Goal: Communication & Community: Ask a question

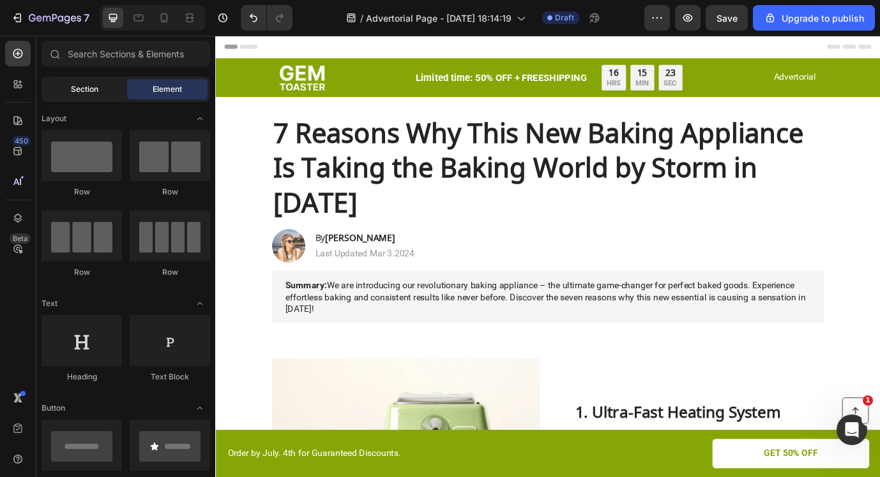
click at [91, 91] on span "Section" at bounding box center [84, 89] width 27 height 11
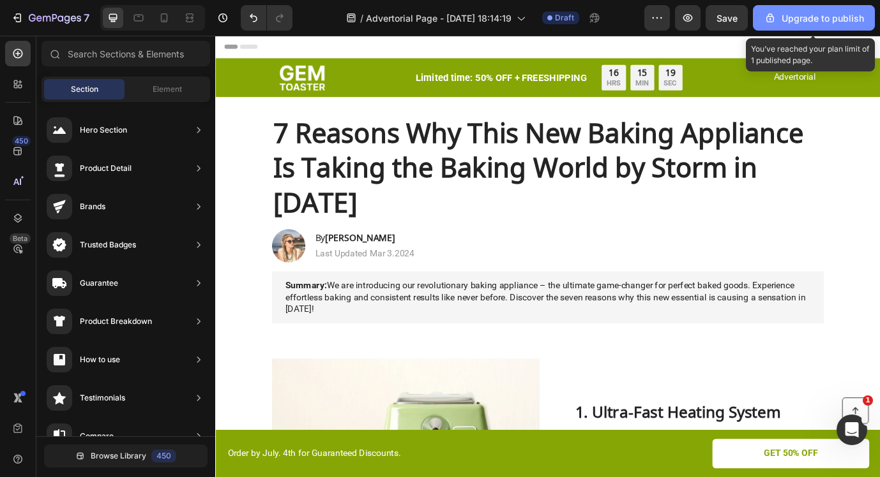
click at [805, 11] on div "Upgrade to publish" at bounding box center [813, 17] width 100 height 13
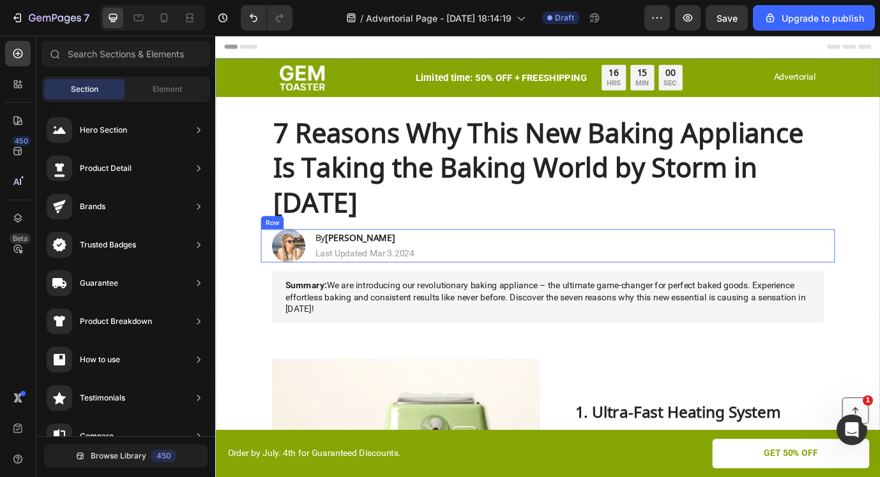
scroll to position [3, 0]
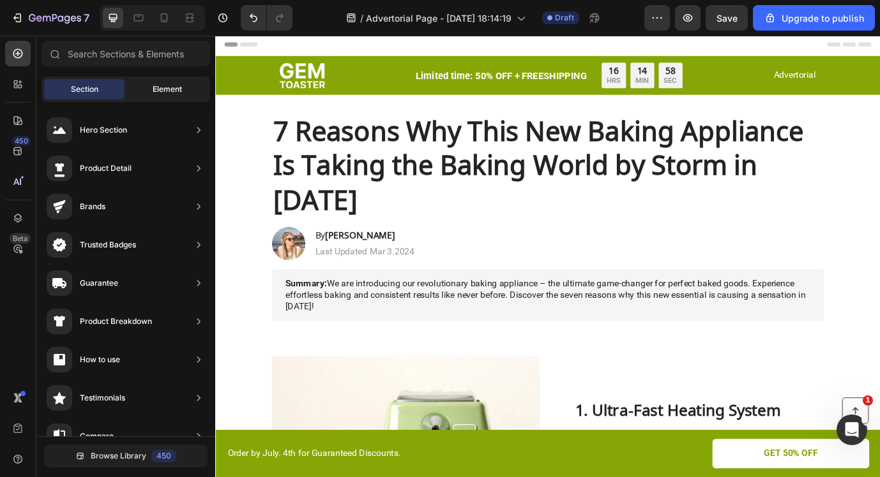
click at [170, 90] on span "Element" at bounding box center [167, 89] width 29 height 11
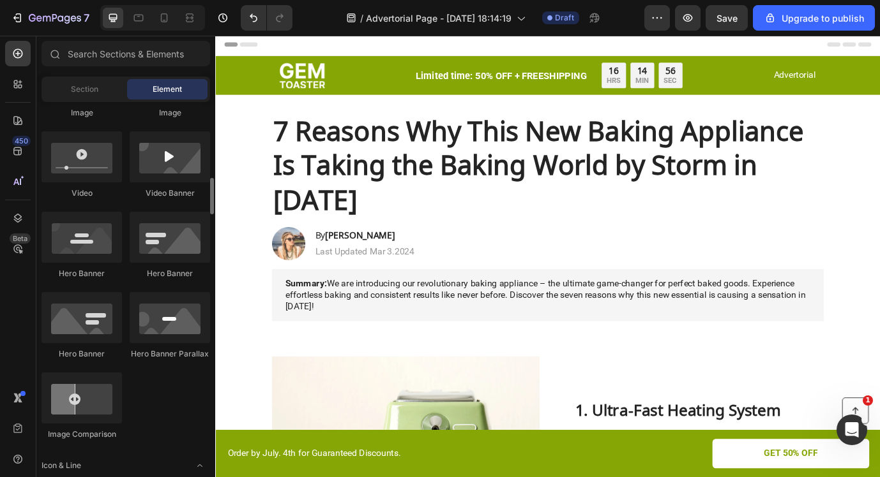
scroll to position [0, 0]
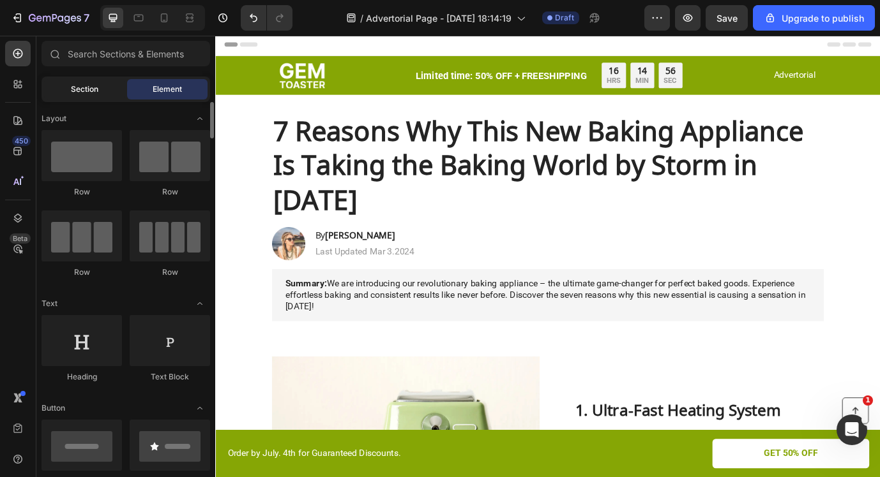
click at [89, 82] on div "Section" at bounding box center [84, 89] width 80 height 20
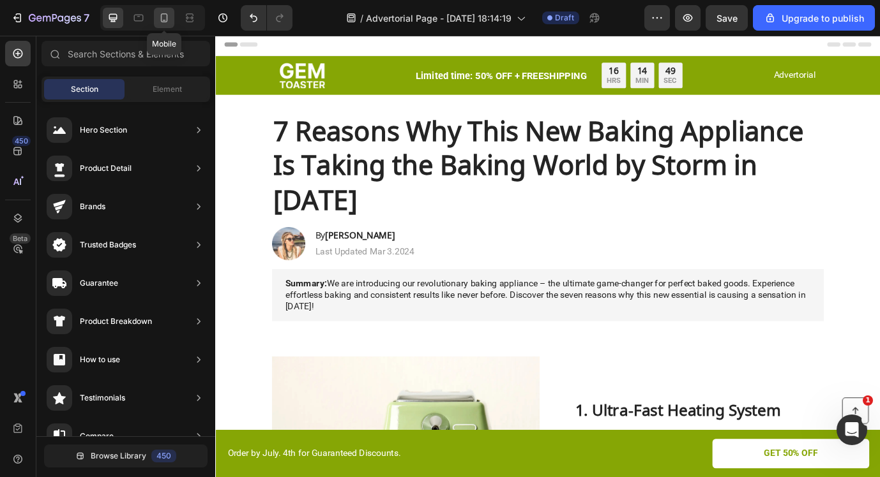
click at [157, 13] on div at bounding box center [164, 18] width 20 height 20
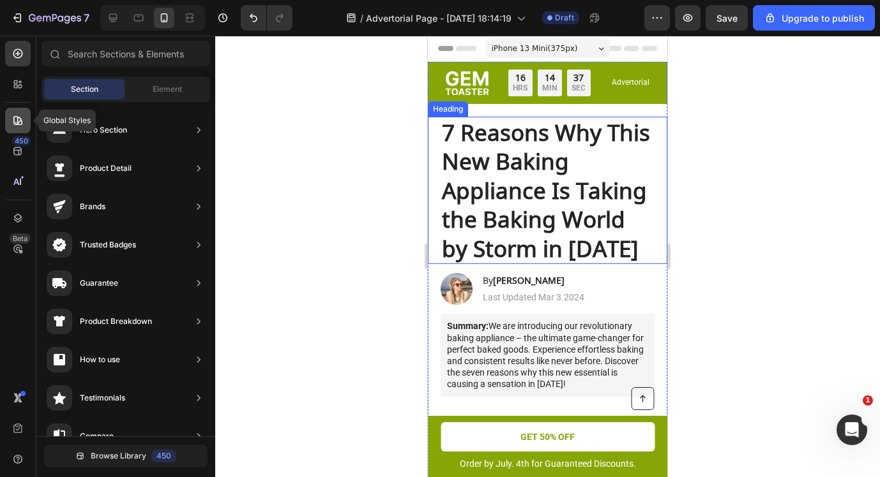
click at [19, 116] on icon at bounding box center [17, 120] width 13 height 13
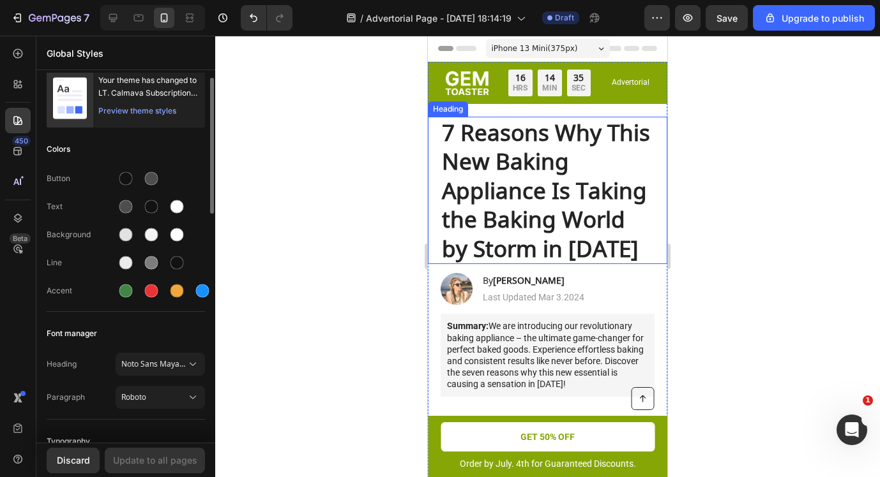
scroll to position [6, 0]
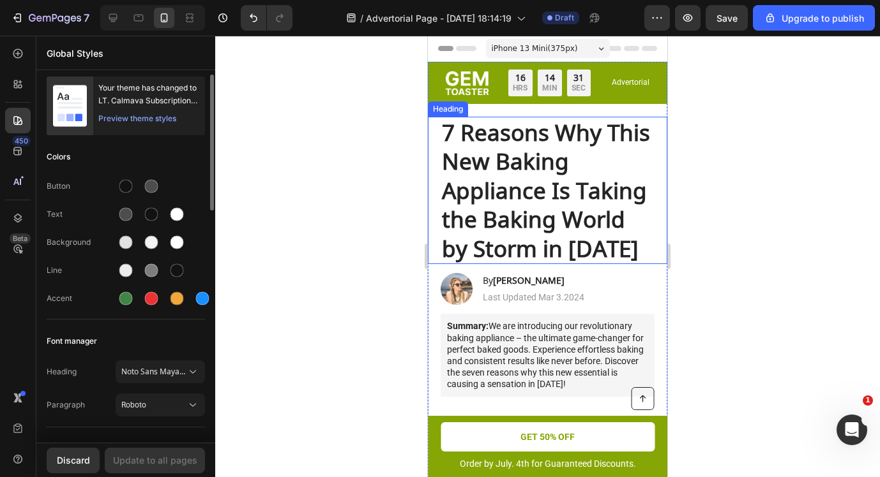
click at [135, 119] on div "Preview theme styles" at bounding box center [137, 118] width 78 height 13
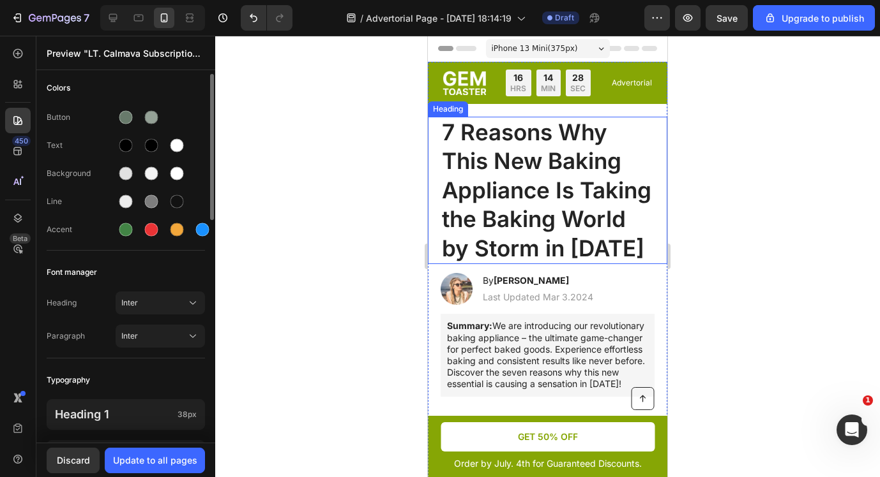
scroll to position [0, 0]
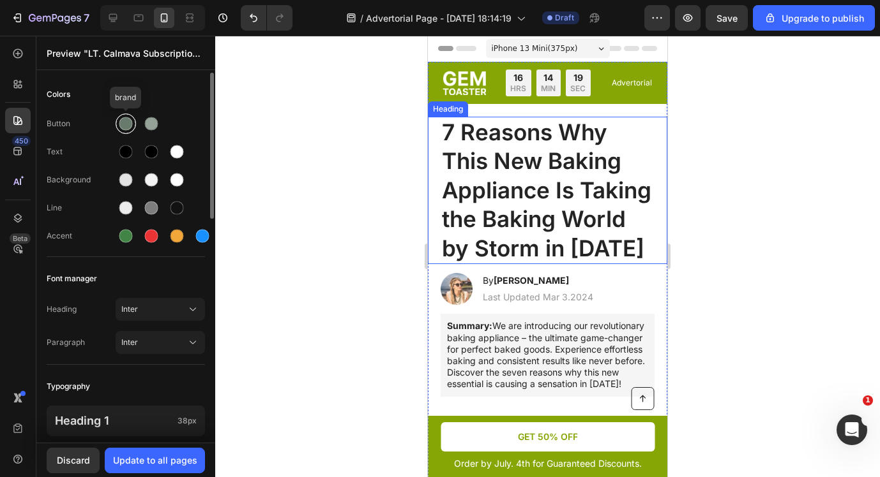
click at [124, 123] on div at bounding box center [125, 123] width 13 height 13
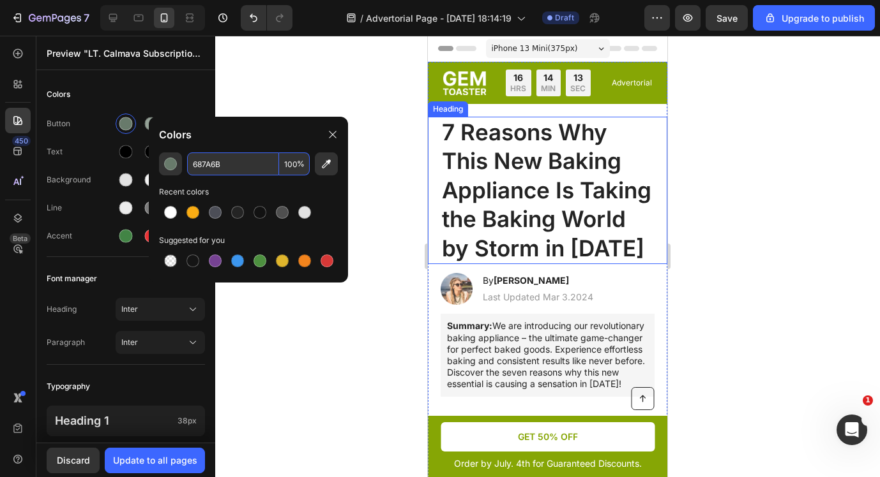
click at [257, 167] on input "687A6B" at bounding box center [233, 164] width 92 height 23
click at [193, 96] on div "Colors" at bounding box center [126, 94] width 158 height 23
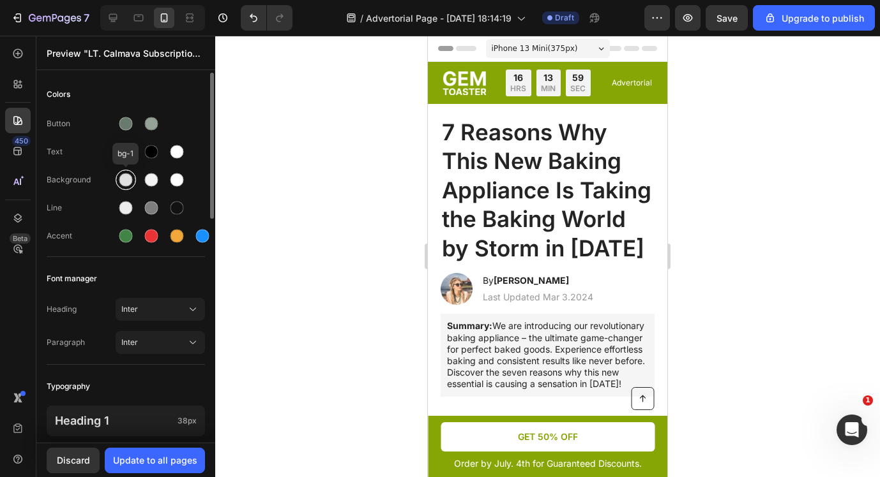
click at [128, 184] on div at bounding box center [125, 180] width 13 height 13
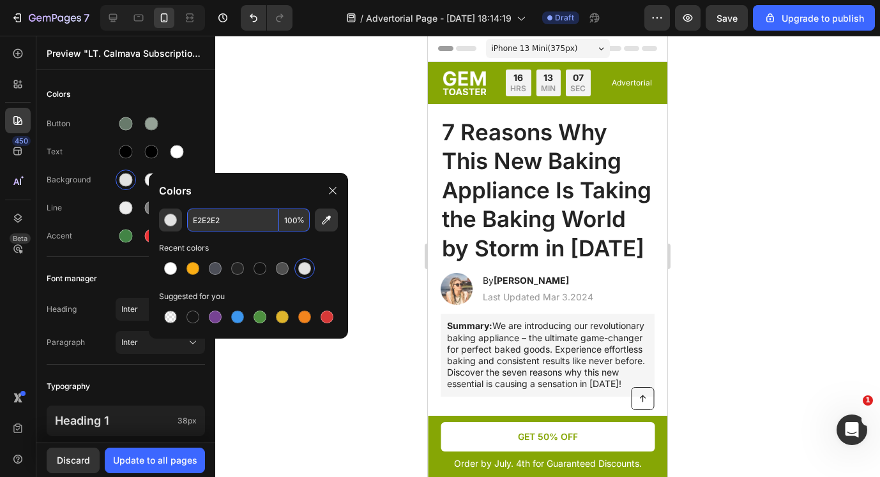
paste input "F5F1EB"
type input "F5F1EB"
click at [182, 123] on div "Button" at bounding box center [126, 124] width 158 height 20
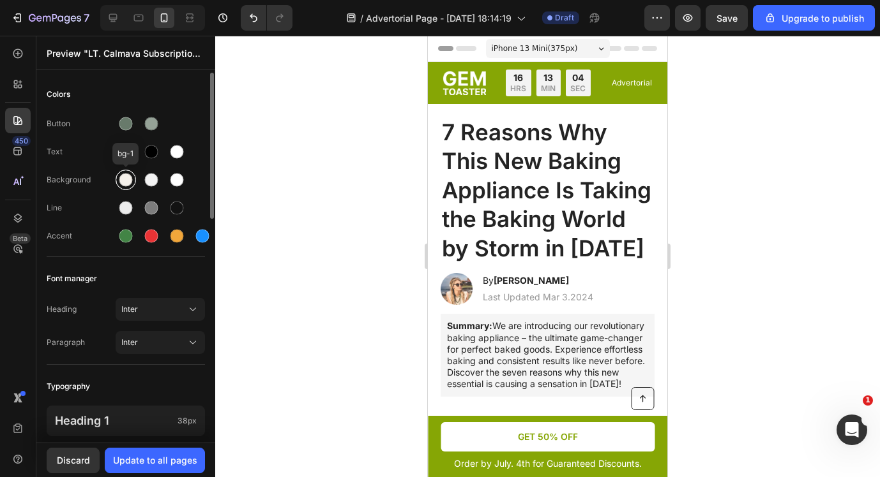
click at [128, 183] on div at bounding box center [125, 180] width 13 height 13
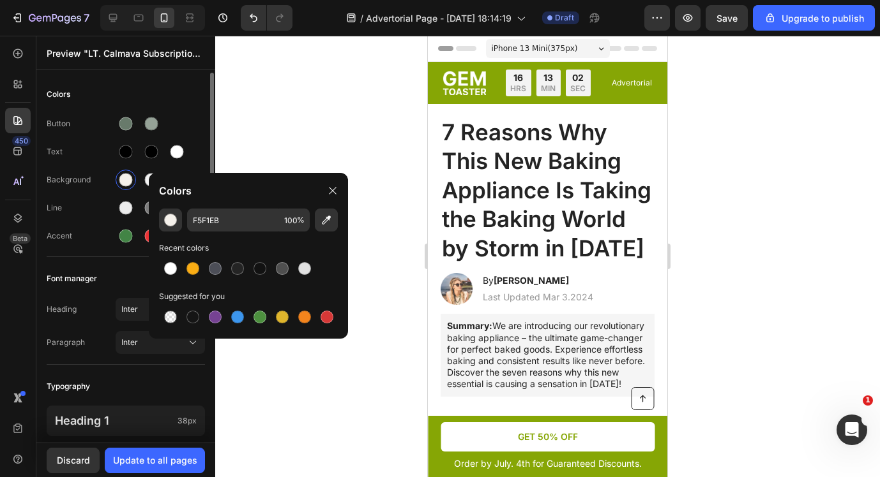
click at [190, 102] on div "Colors" at bounding box center [126, 94] width 158 height 23
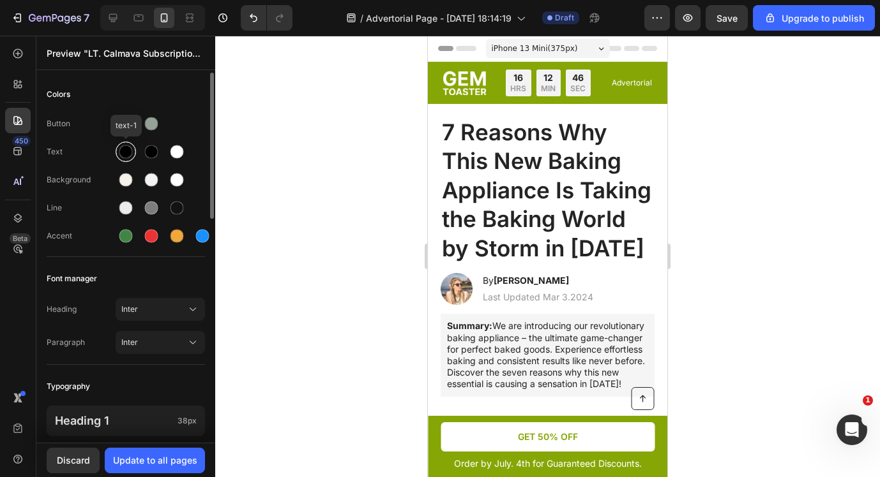
click at [130, 156] on div at bounding box center [125, 152] width 13 height 13
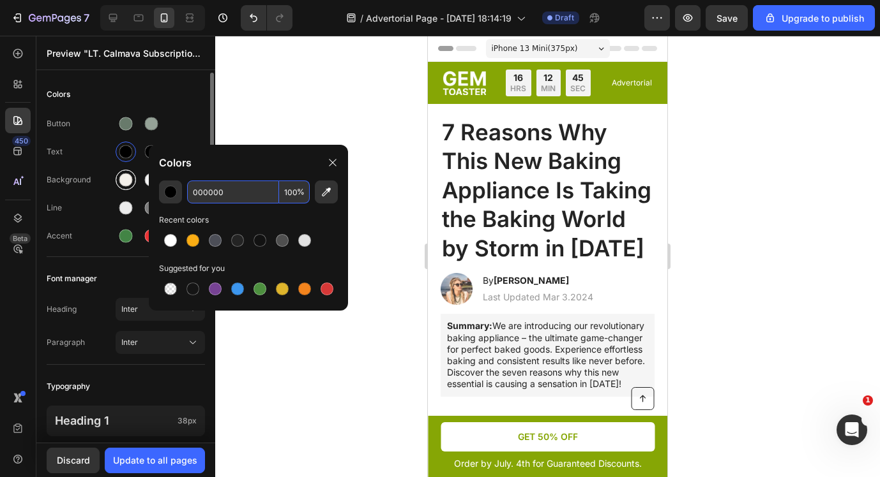
drag, startPoint x: 239, startPoint y: 189, endPoint x: 116, endPoint y: 189, distance: 122.6
click at [116, 0] on div "7 / Advertorial Page - Aug 26, 18:14:19 Draft Preview Save Upgrade to publish 4…" at bounding box center [440, 0] width 880 height 0
drag, startPoint x: 225, startPoint y: 190, endPoint x: 191, endPoint y: 187, distance: 34.6
click at [191, 187] on input "000000" at bounding box center [233, 192] width 92 height 23
paste input "121212"
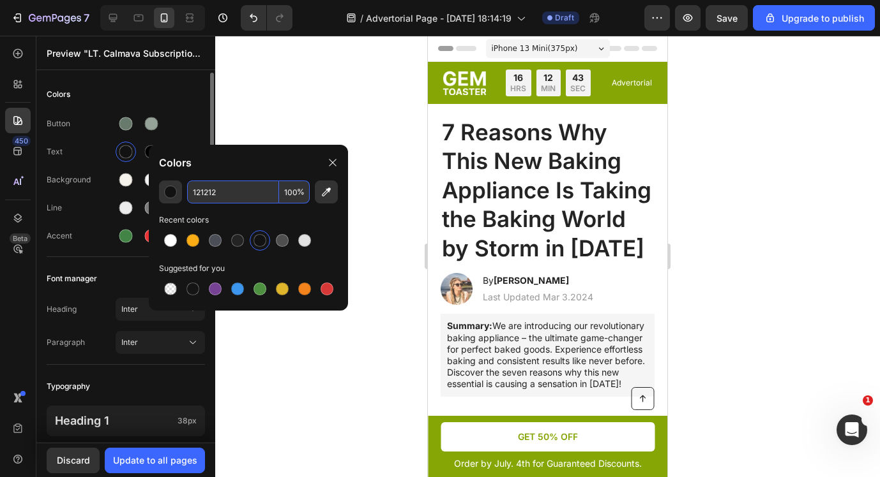
type input "121212"
click at [190, 125] on div "Button" at bounding box center [126, 124] width 158 height 20
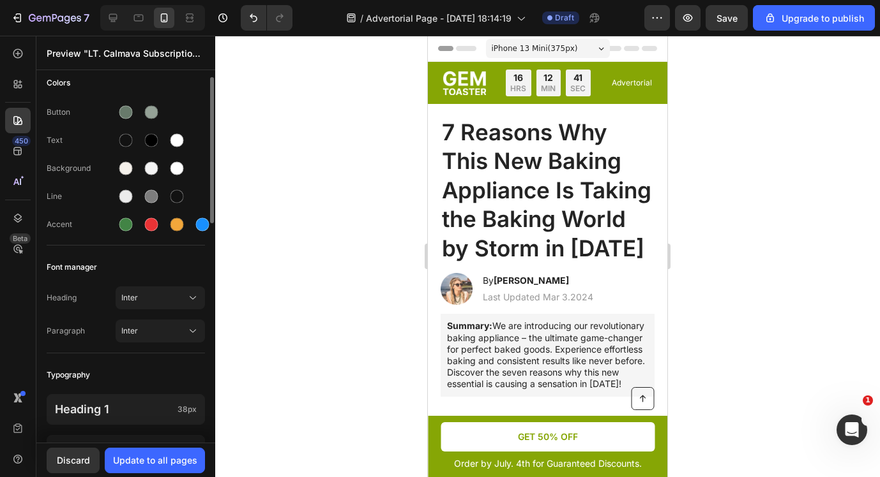
scroll to position [3, 0]
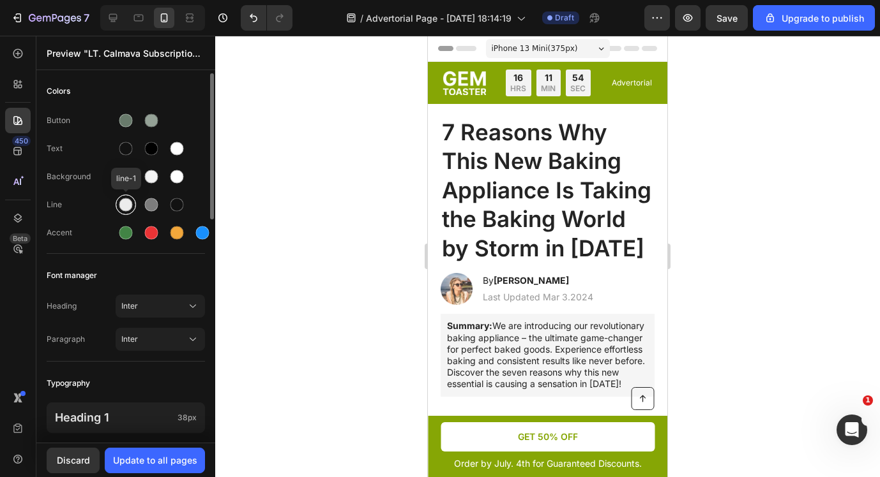
click at [130, 209] on div at bounding box center [125, 204] width 15 height 15
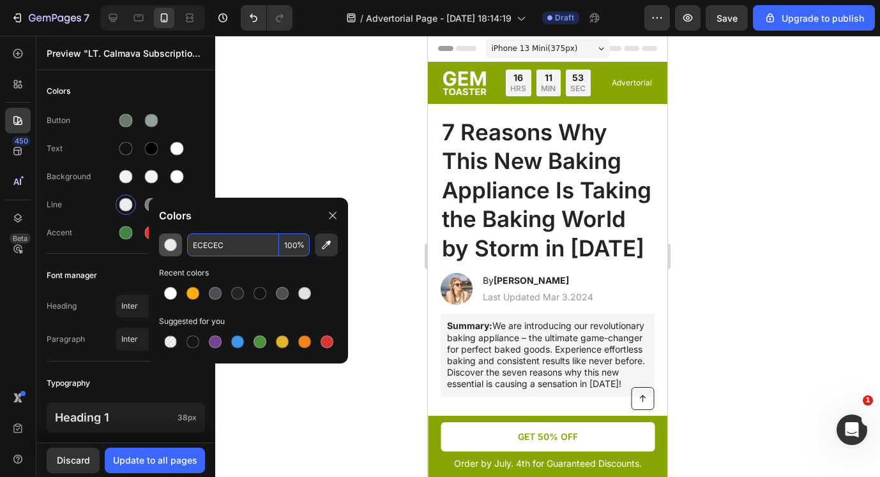
drag, startPoint x: 236, startPoint y: 250, endPoint x: 164, endPoint y: 248, distance: 72.2
click at [164, 248] on div "ECECEC 100 %" at bounding box center [248, 245] width 179 height 23
drag, startPoint x: 239, startPoint y: 247, endPoint x: 189, endPoint y: 243, distance: 49.9
click at [189, 243] on input "ECECEC" at bounding box center [233, 245] width 92 height 23
paste input "121212"
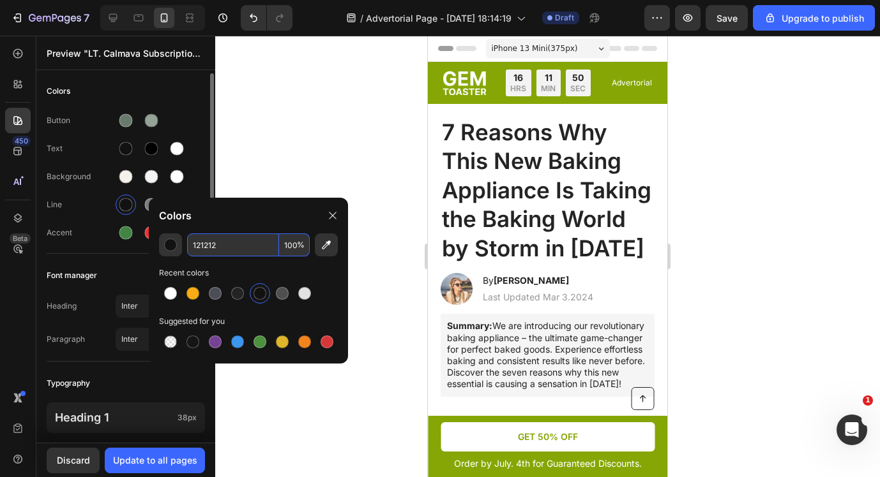
type input "121212"
click at [190, 122] on div "Button" at bounding box center [126, 120] width 158 height 20
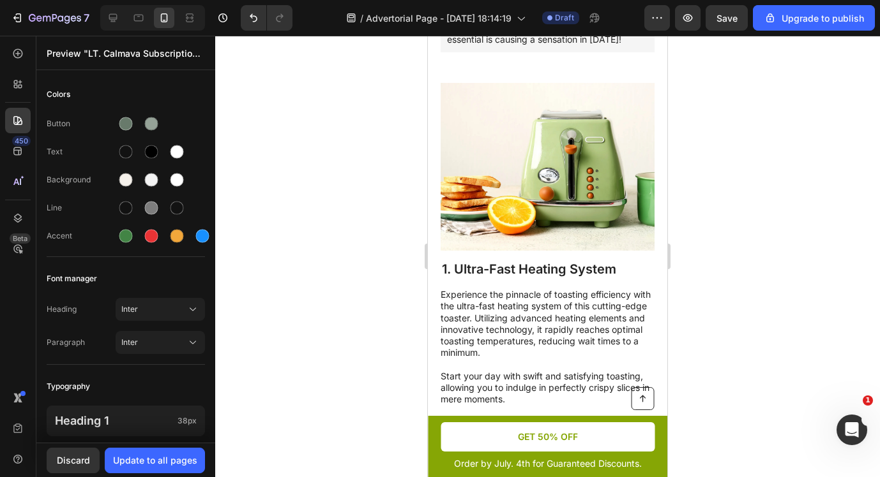
scroll to position [0, 0]
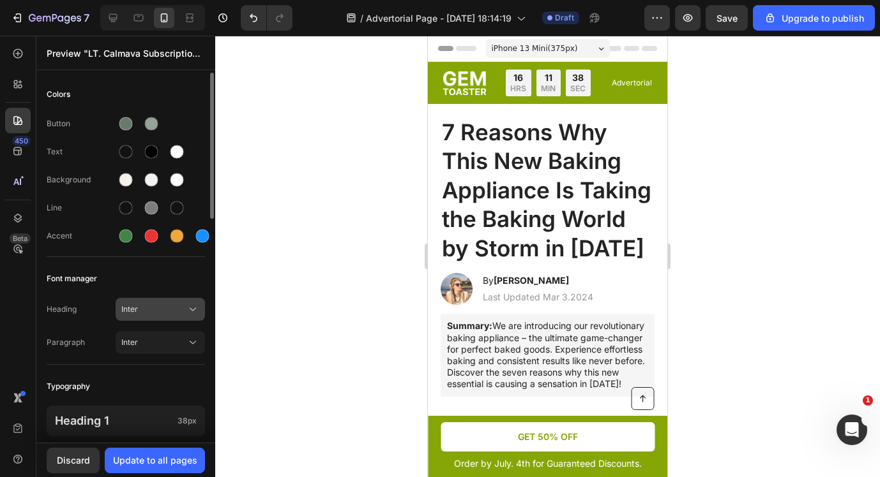
click at [179, 306] on span "Inter" at bounding box center [153, 309] width 65 height 11
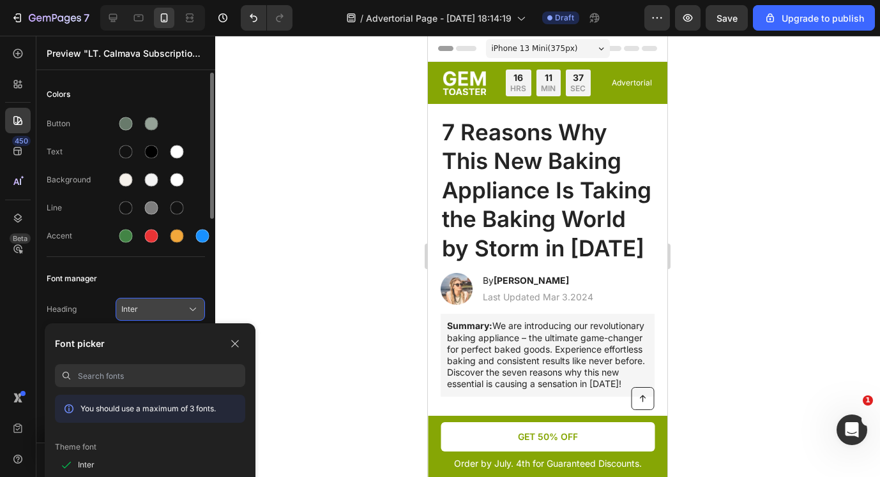
click at [179, 306] on span "Inter" at bounding box center [153, 309] width 65 height 11
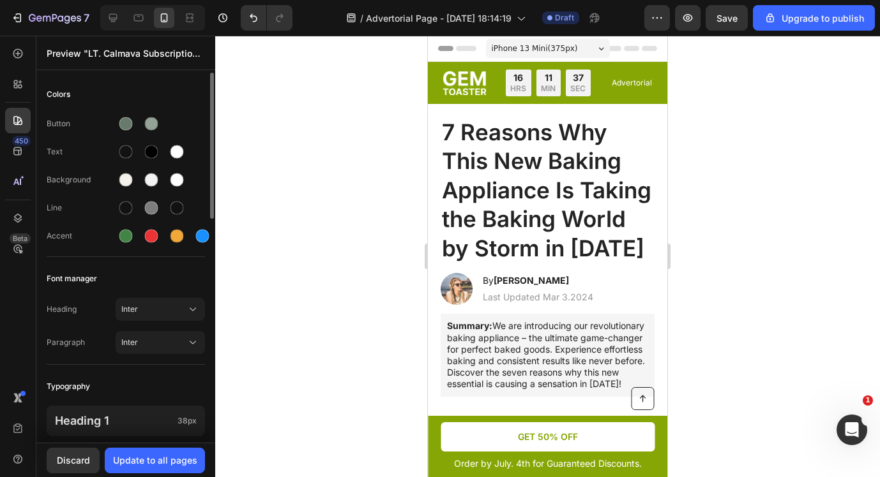
click at [176, 286] on div "Font manager" at bounding box center [126, 278] width 158 height 23
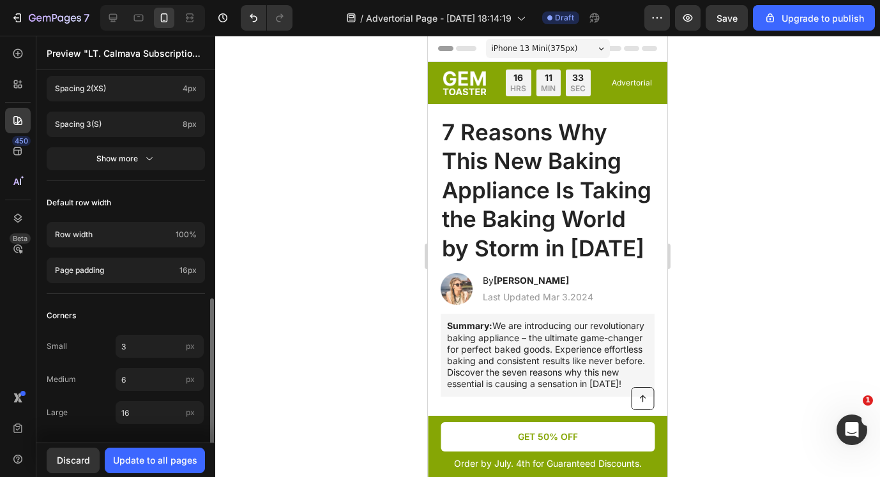
scroll to position [565, 0]
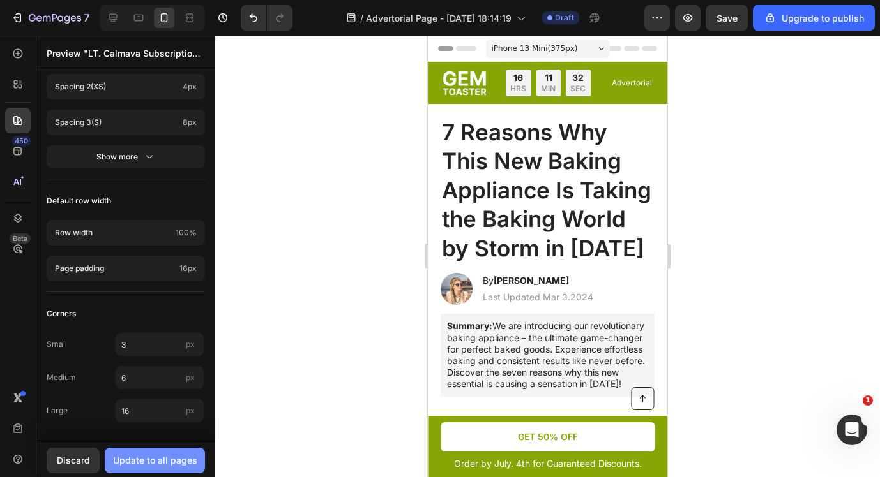
click at [184, 464] on div "Update to all pages" at bounding box center [155, 460] width 84 height 13
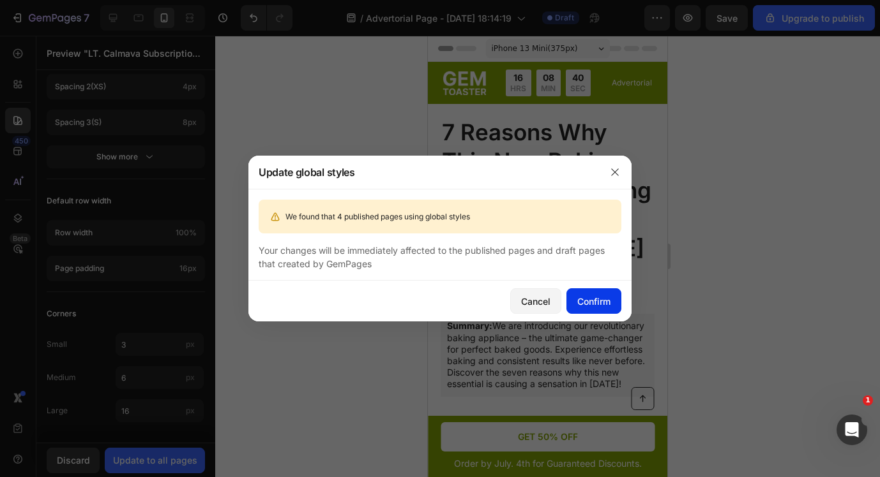
click at [585, 301] on div "Confirm" at bounding box center [593, 301] width 33 height 13
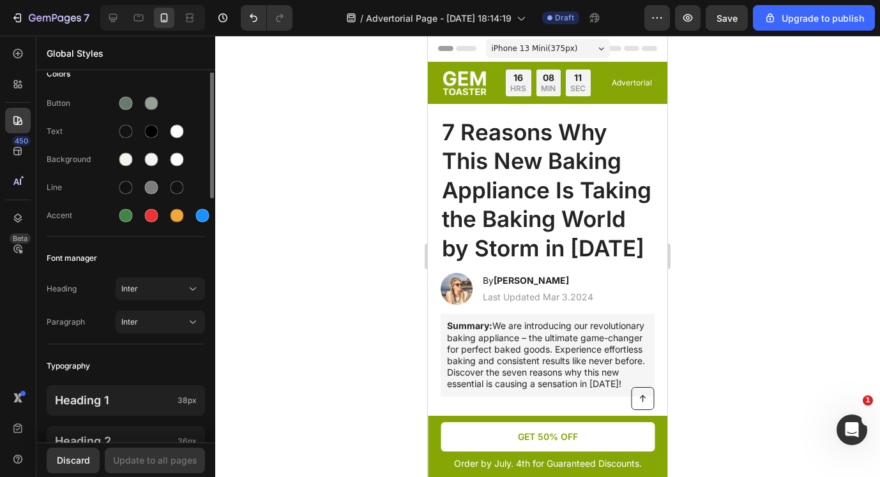
scroll to position [0, 0]
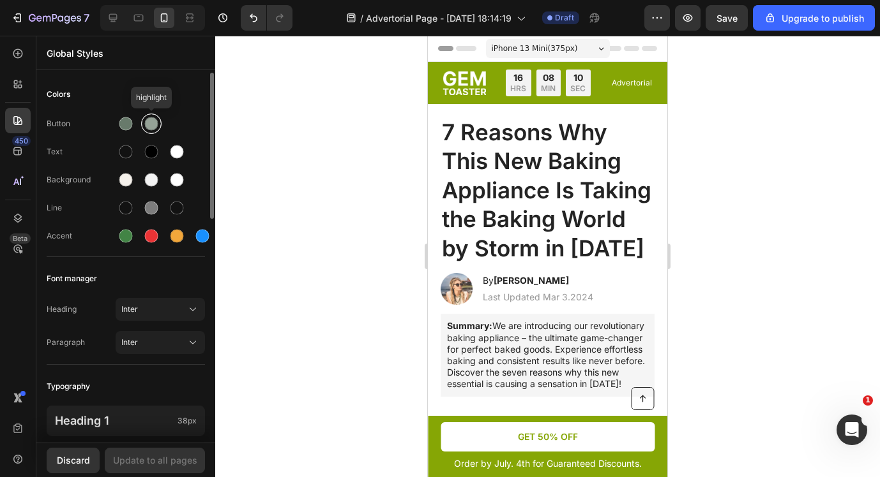
click at [151, 128] on div at bounding box center [151, 123] width 13 height 13
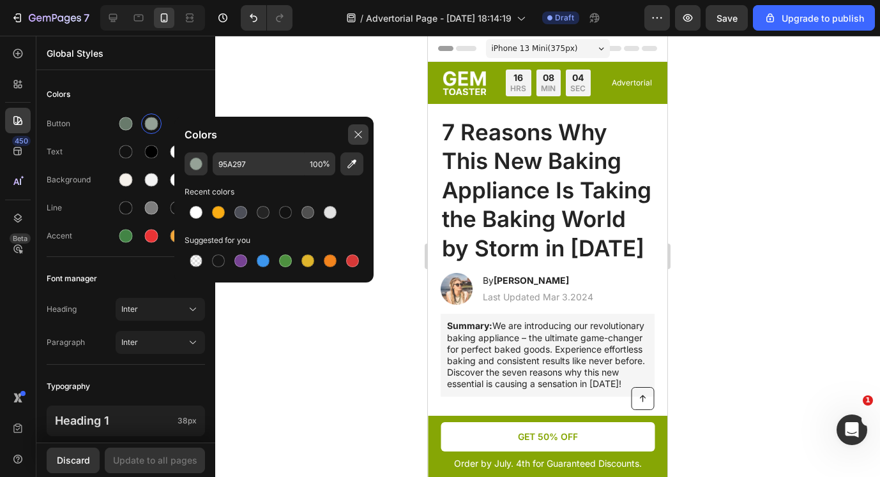
click at [357, 133] on icon at bounding box center [357, 134] width 7 height 7
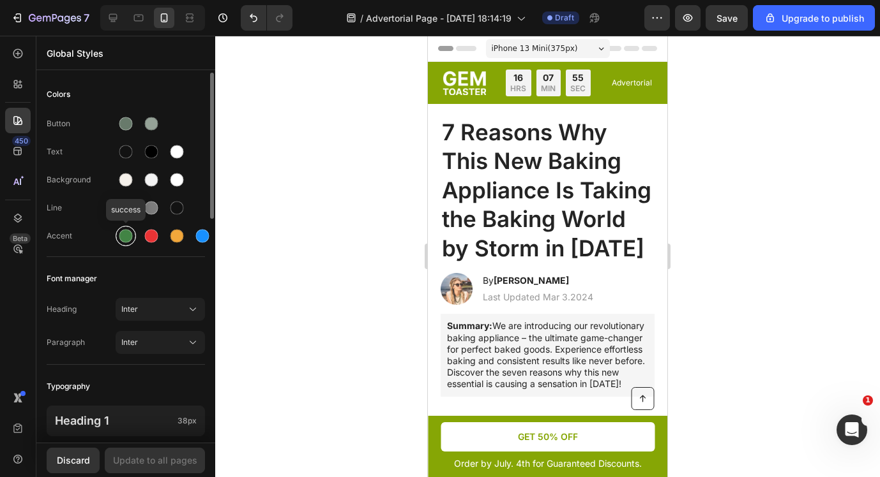
click at [128, 238] on div at bounding box center [125, 236] width 13 height 13
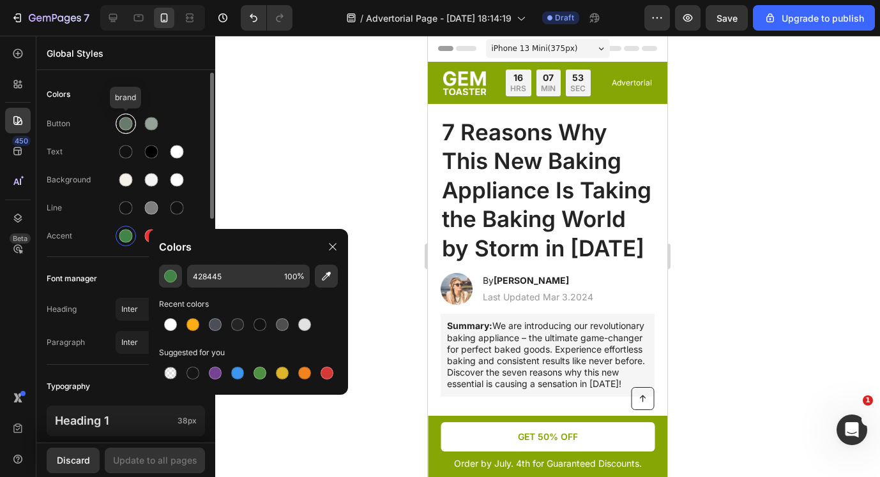
click at [120, 123] on div at bounding box center [125, 123] width 13 height 13
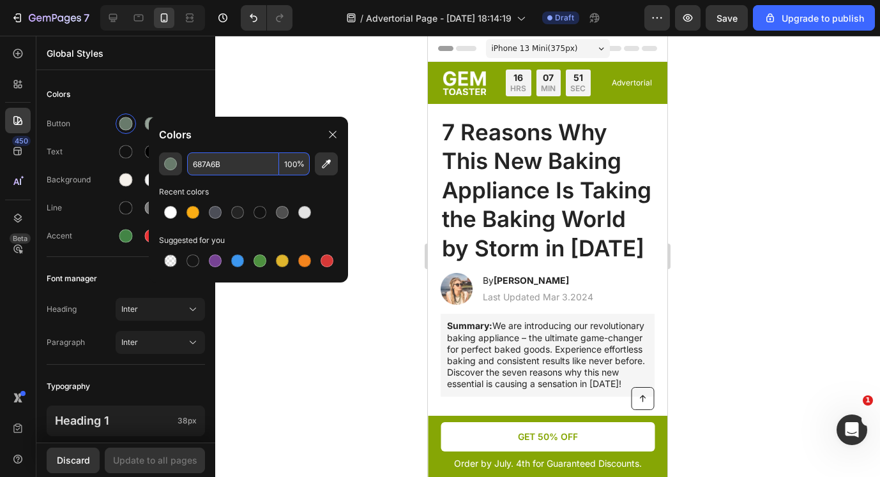
click at [239, 164] on input "687A6B" at bounding box center [233, 164] width 92 height 23
drag, startPoint x: 246, startPoint y: 164, endPoint x: 191, endPoint y: 164, distance: 54.9
click at [191, 164] on input "687A6B" at bounding box center [233, 164] width 92 height 23
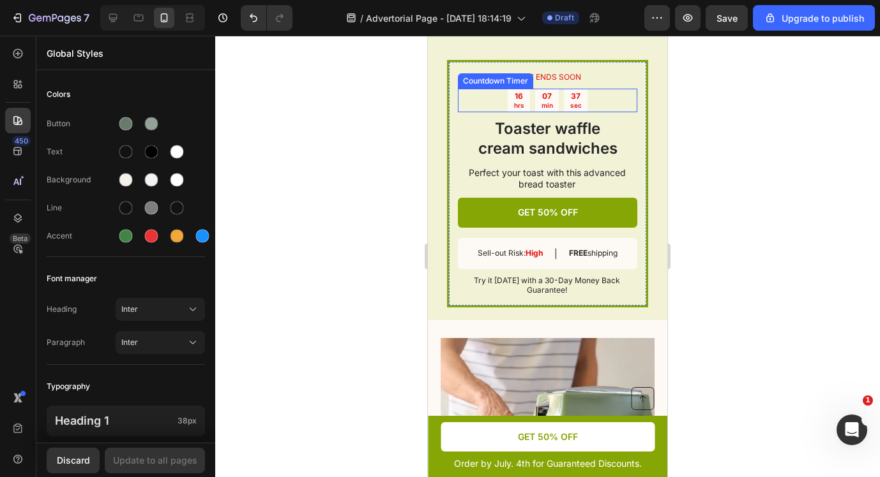
scroll to position [1766, 0]
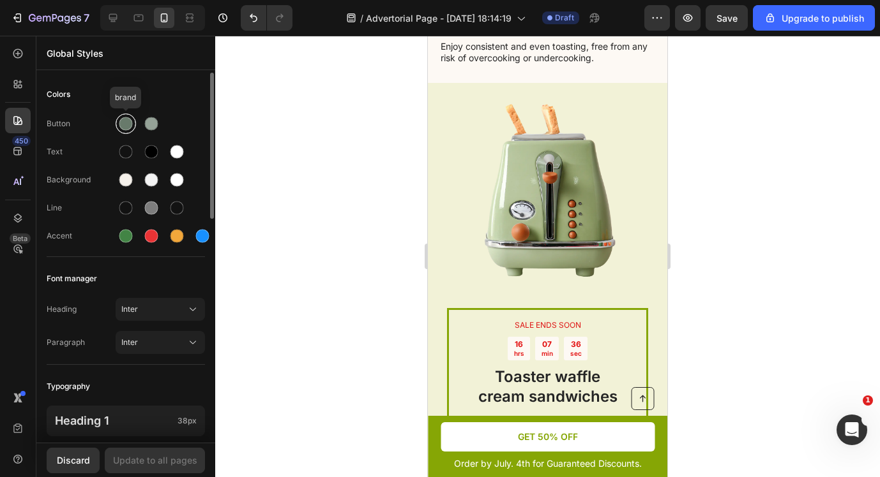
click at [129, 121] on div at bounding box center [125, 123] width 13 height 13
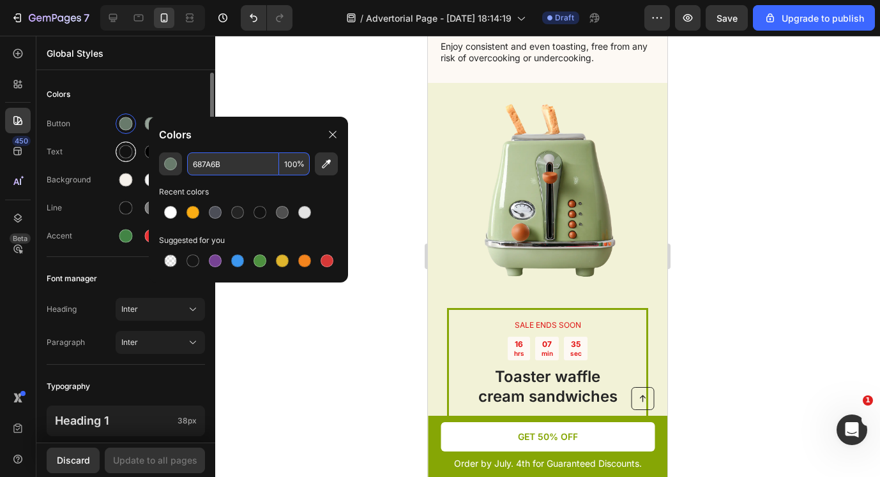
drag, startPoint x: 243, startPoint y: 167, endPoint x: 130, endPoint y: 149, distance: 113.8
click at [130, 0] on div "7 / Advertorial Page - Aug 26, 18:14:19 Draft Preview Save Upgrade to publish 4…" at bounding box center [440, 0] width 880 height 0
drag, startPoint x: 230, startPoint y: 166, endPoint x: 188, endPoint y: 163, distance: 41.6
click at [188, 163] on input "687A6B" at bounding box center [233, 164] width 92 height 23
click at [139, 89] on div "Colors" at bounding box center [126, 94] width 158 height 23
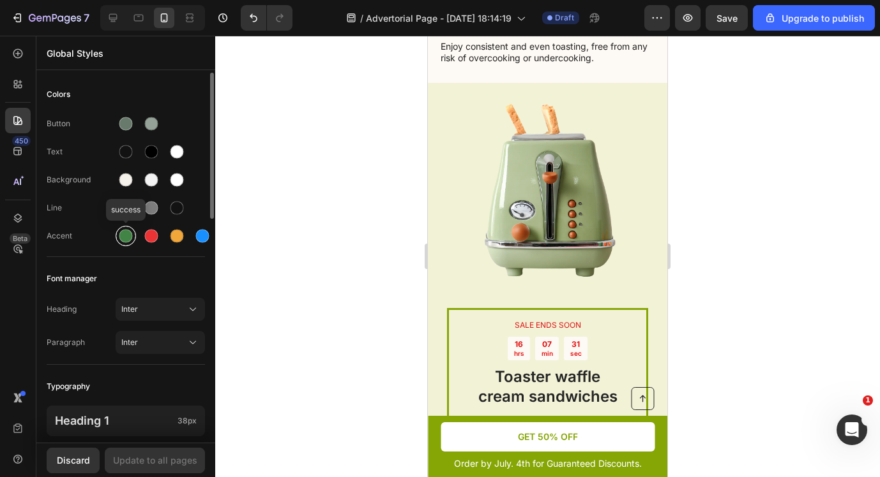
click at [132, 240] on div at bounding box center [125, 236] width 15 height 15
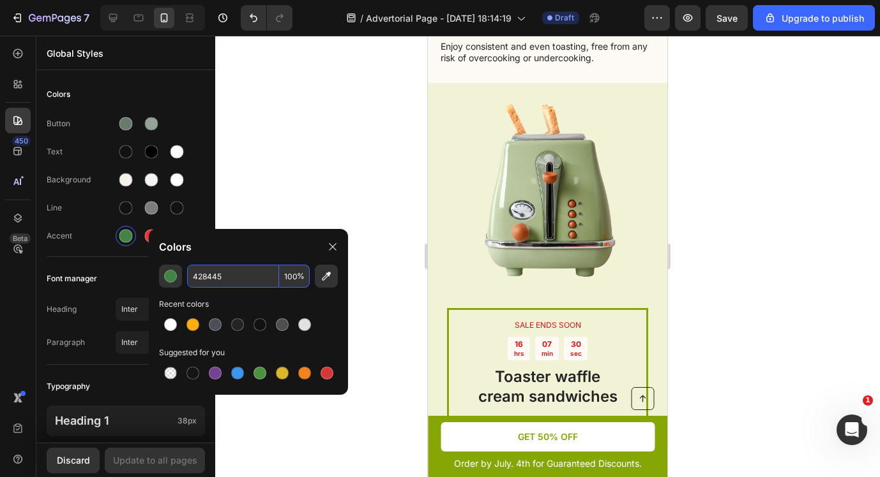
drag, startPoint x: 232, startPoint y: 276, endPoint x: 190, endPoint y: 276, distance: 41.5
click at [190, 276] on input "428445" at bounding box center [233, 276] width 92 height 23
drag, startPoint x: 250, startPoint y: 276, endPoint x: 180, endPoint y: 272, distance: 70.3
click at [180, 272] on div "428445 100 %" at bounding box center [248, 276] width 179 height 23
paste input "687A6B"
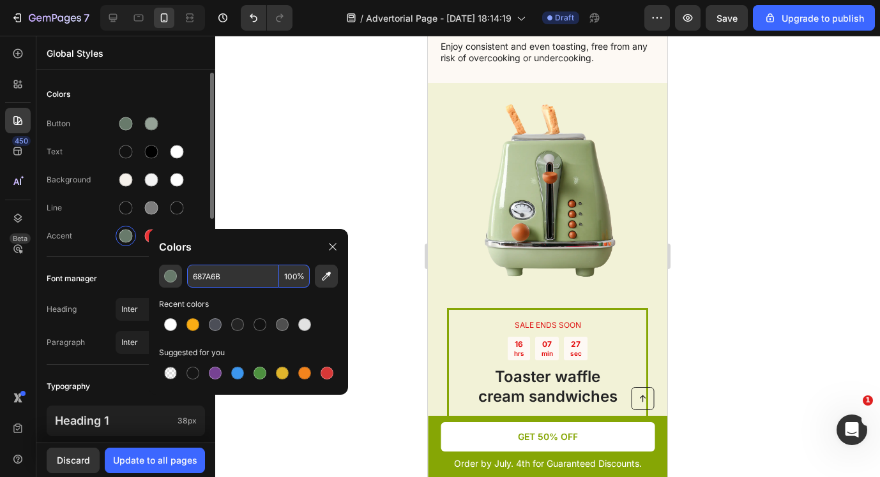
type input "687A6B"
click at [169, 94] on div "Colors" at bounding box center [126, 94] width 158 height 23
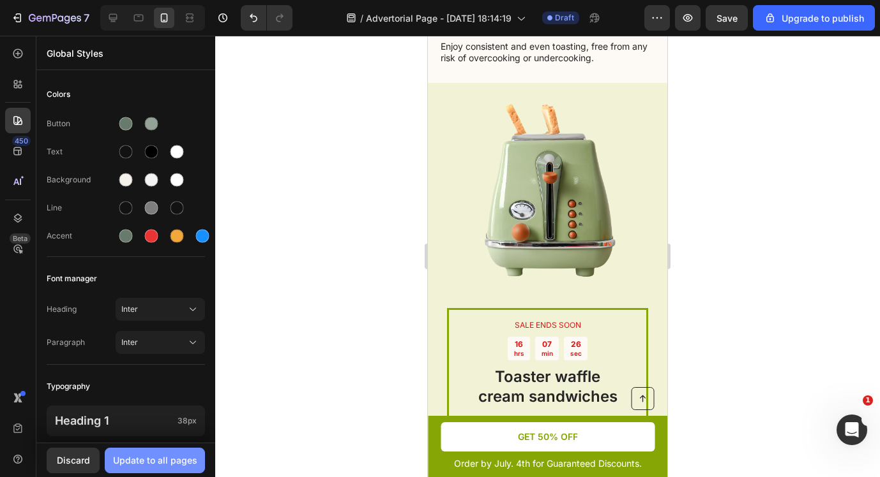
click at [161, 459] on div "Update to all pages" at bounding box center [155, 460] width 84 height 13
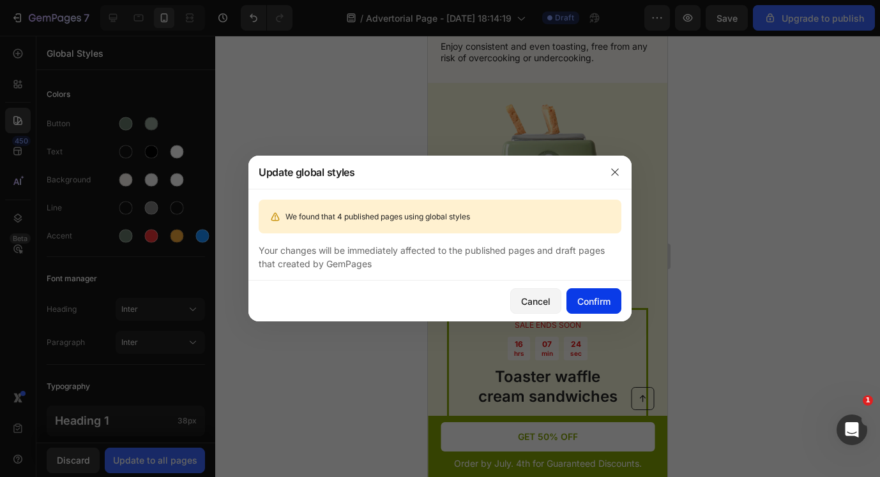
click at [592, 302] on div "Confirm" at bounding box center [593, 301] width 33 height 13
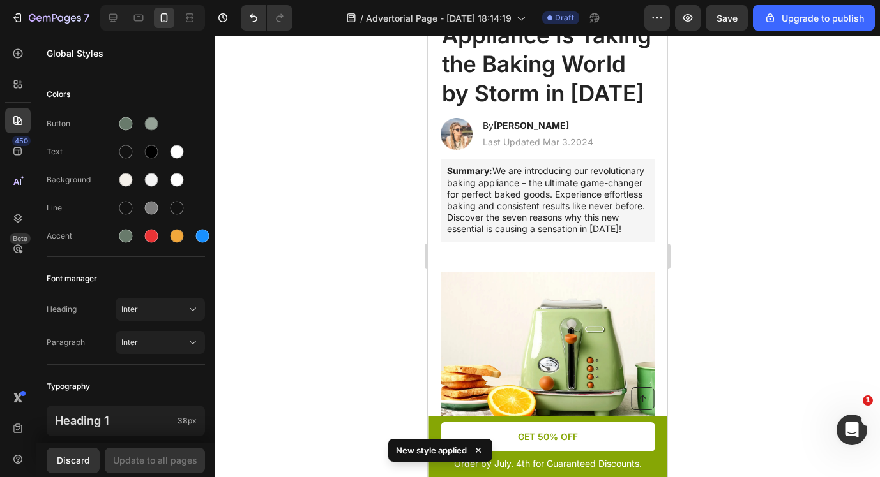
scroll to position [0, 0]
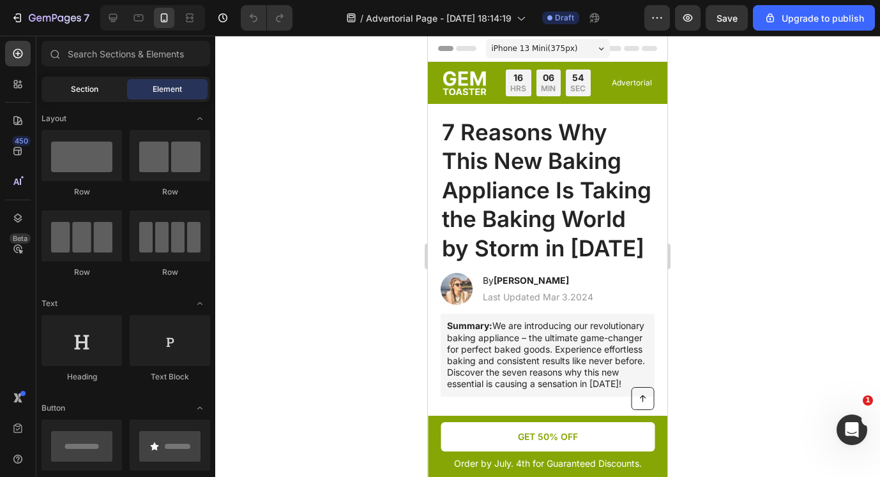
click at [91, 93] on span "Section" at bounding box center [84, 89] width 27 height 11
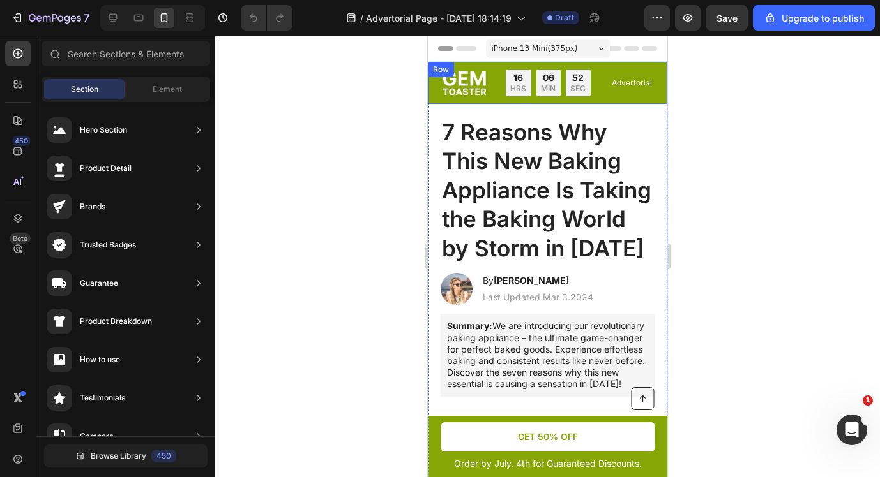
click at [435, 99] on div "Image Limited time: 50% OFF + FREESHIPPING Text Block 16 HRS 06 MIN 52 SEC Coun…" at bounding box center [547, 83] width 239 height 42
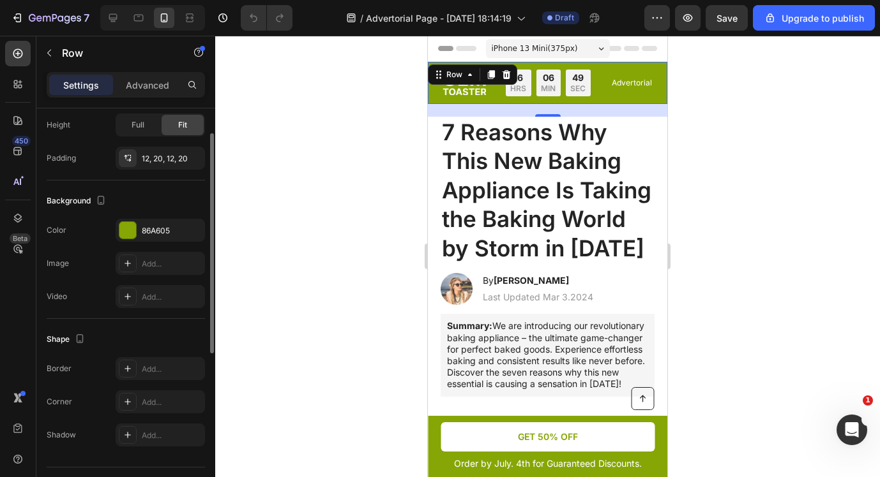
scroll to position [340, 0]
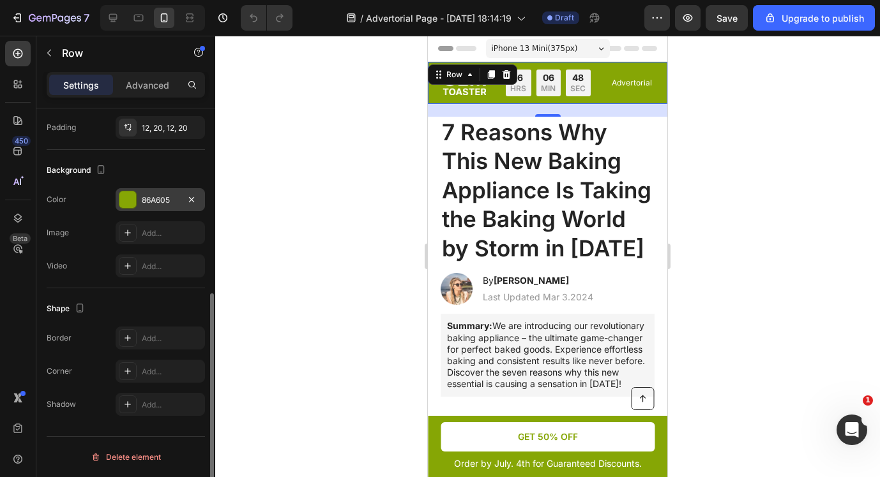
click at [154, 207] on div "86A605" at bounding box center [160, 199] width 89 height 23
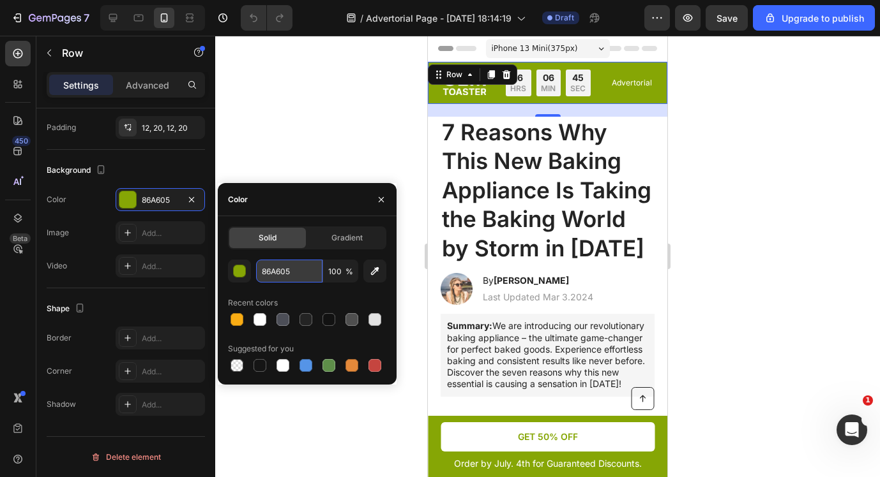
click at [302, 274] on input "86A605" at bounding box center [289, 271] width 66 height 23
drag, startPoint x: 307, startPoint y: 272, endPoint x: 227, endPoint y: 270, distance: 79.8
click at [228, 270] on div "86A605 100 %" at bounding box center [307, 271] width 158 height 23
paste input "687A6B"
type input "687A6B"
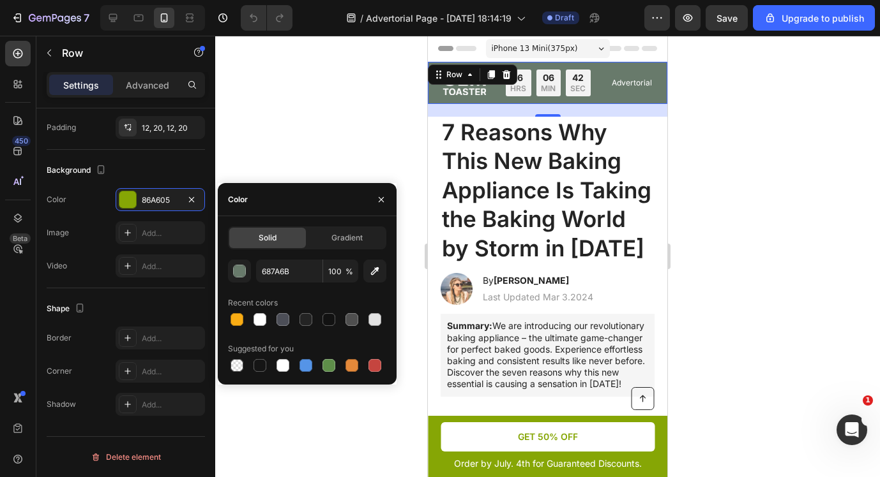
click at [387, 80] on div at bounding box center [547, 257] width 665 height 442
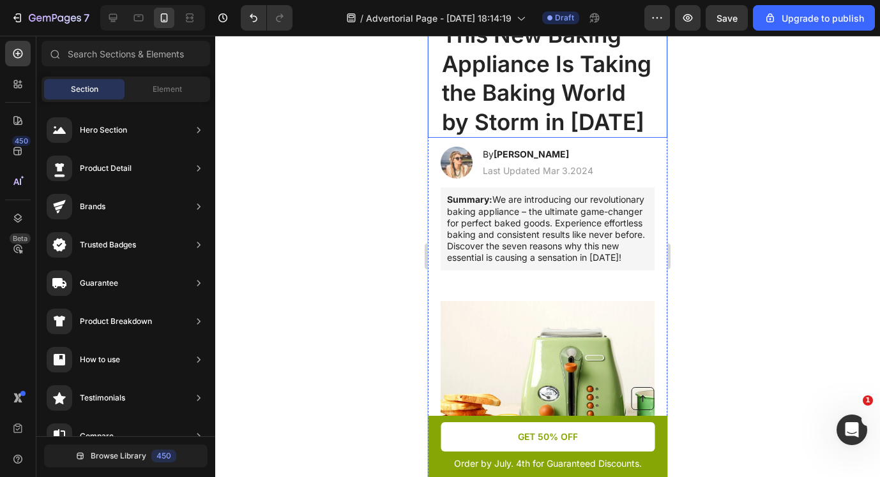
scroll to position [193, 0]
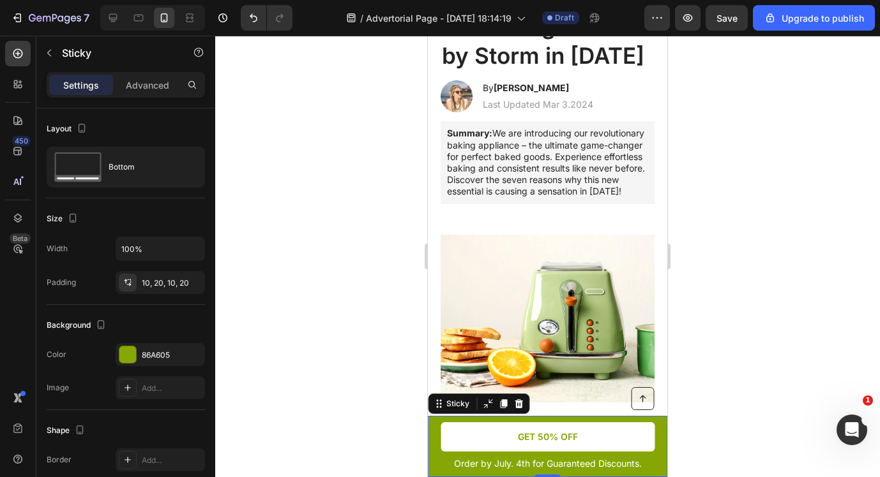
click at [430, 461] on div "Button Order by July. 4th for Guaranteed Discounts. Text Block GET 50% OFF Butt…" at bounding box center [547, 446] width 239 height 61
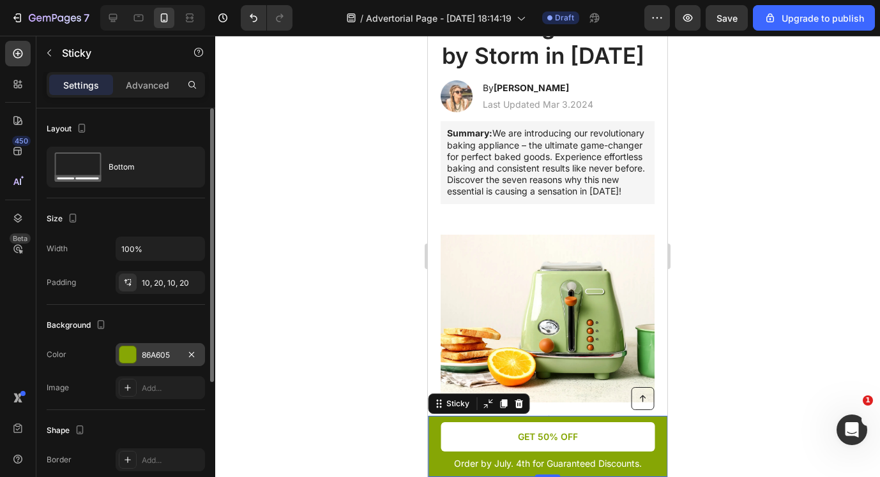
click at [179, 357] on div "86A605" at bounding box center [160, 354] width 89 height 23
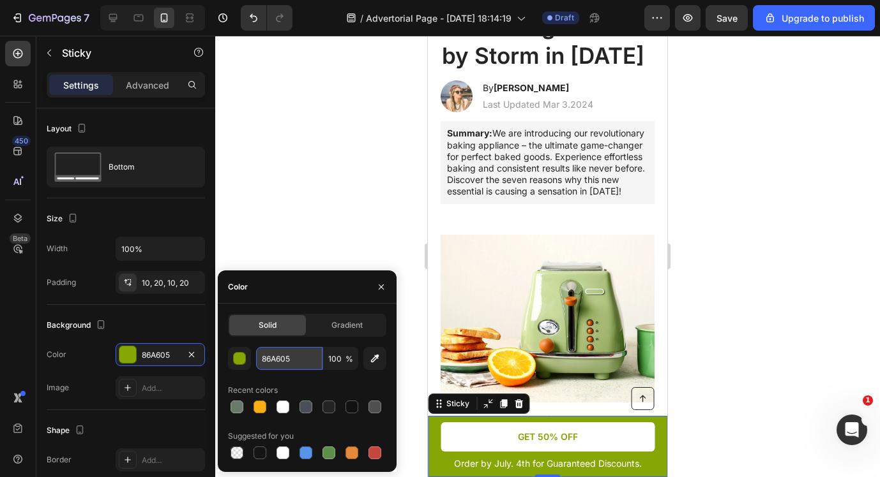
click at [306, 362] on input "86A605" at bounding box center [289, 358] width 66 height 23
drag, startPoint x: 306, startPoint y: 362, endPoint x: 235, endPoint y: 352, distance: 72.1
click at [235, 352] on div "86A605 100 %" at bounding box center [307, 358] width 158 height 23
paste input "687A6B"
type input "687A6B"
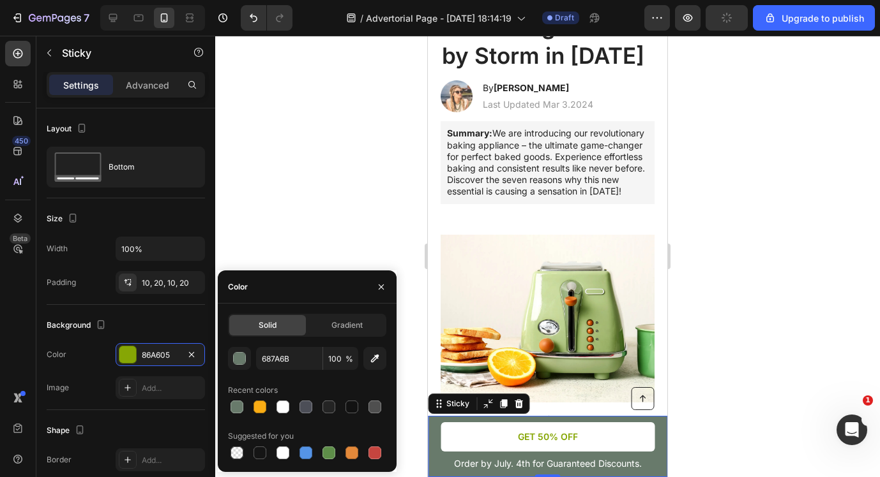
click at [342, 199] on div at bounding box center [547, 257] width 665 height 442
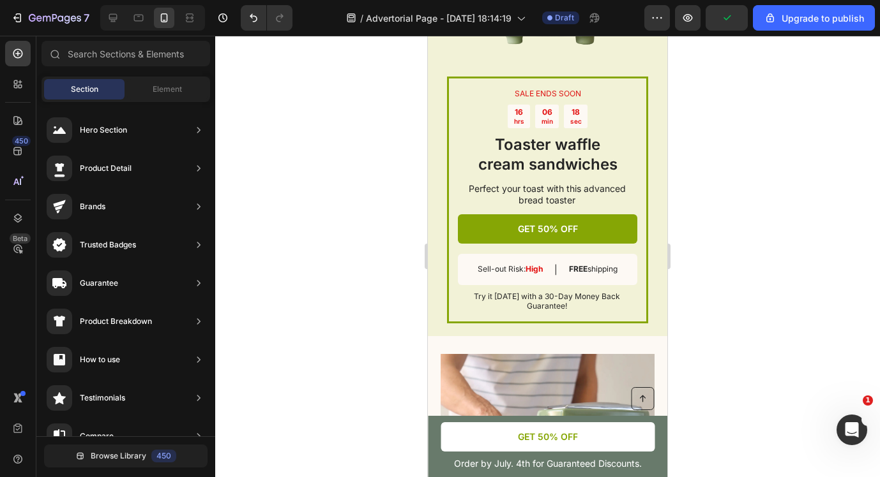
scroll to position [1989, 0]
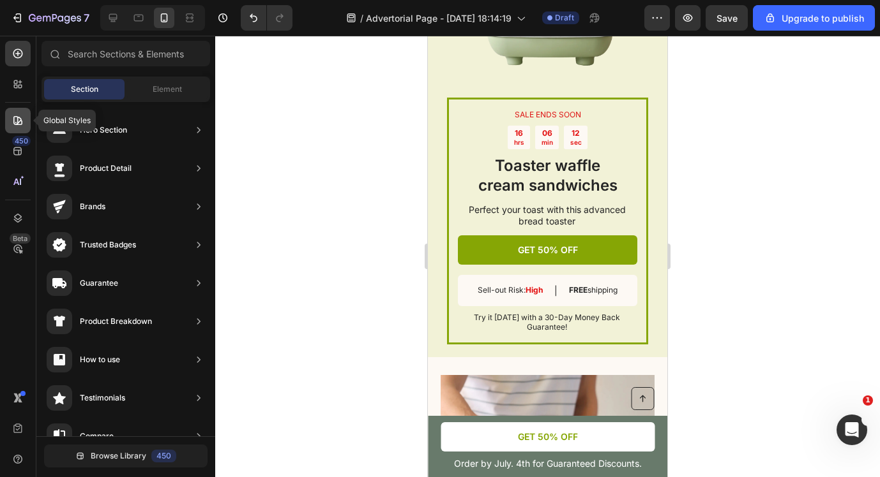
click at [22, 118] on icon at bounding box center [17, 120] width 13 height 13
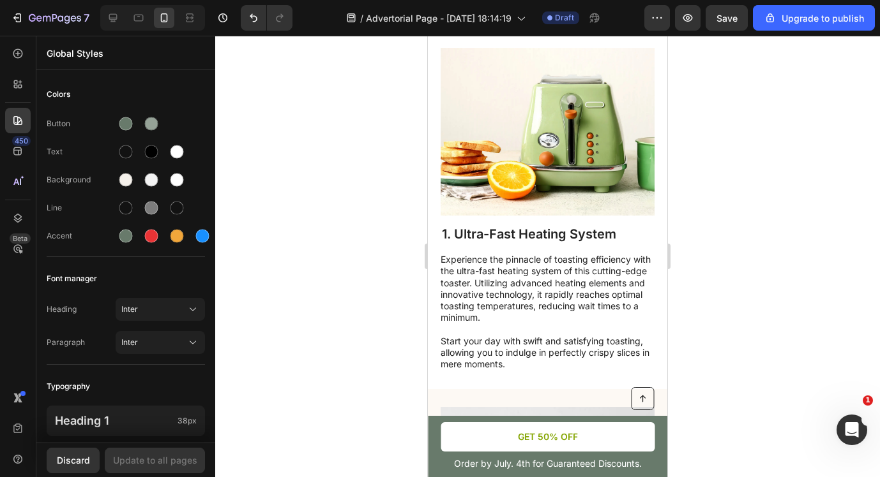
scroll to position [0, 0]
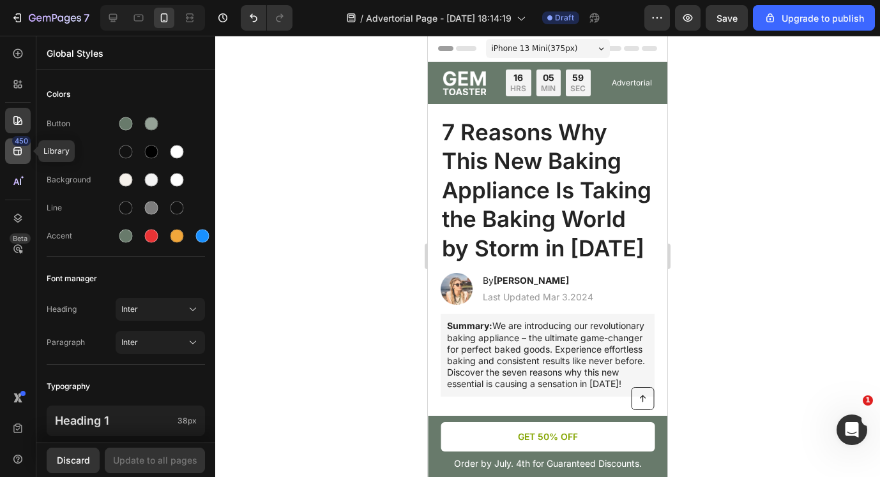
click at [17, 156] on icon at bounding box center [17, 151] width 13 height 13
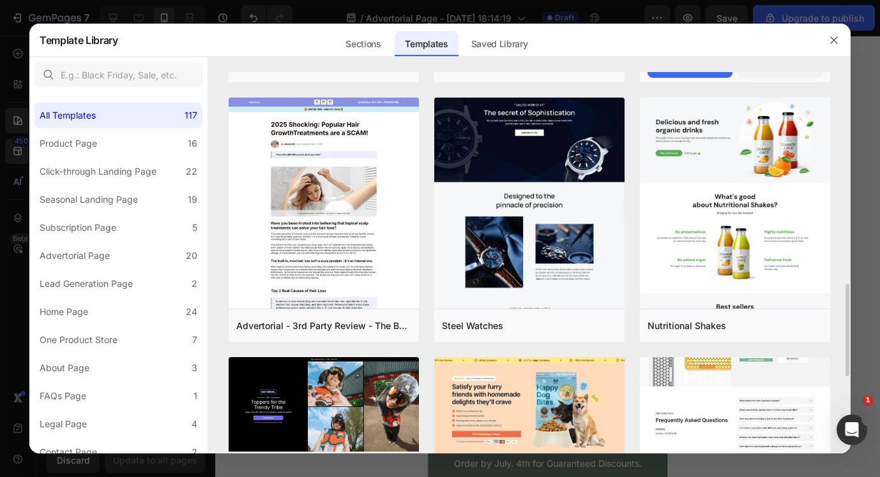
scroll to position [374, 0]
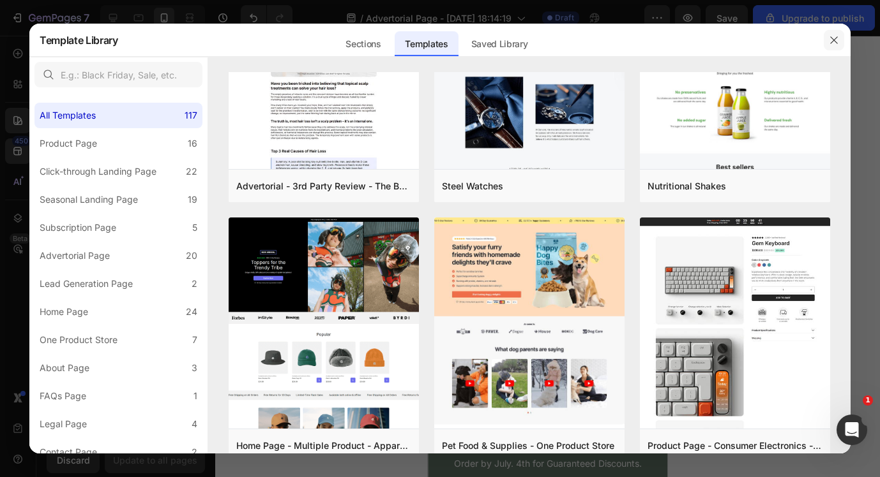
click at [839, 33] on button "button" at bounding box center [833, 40] width 20 height 20
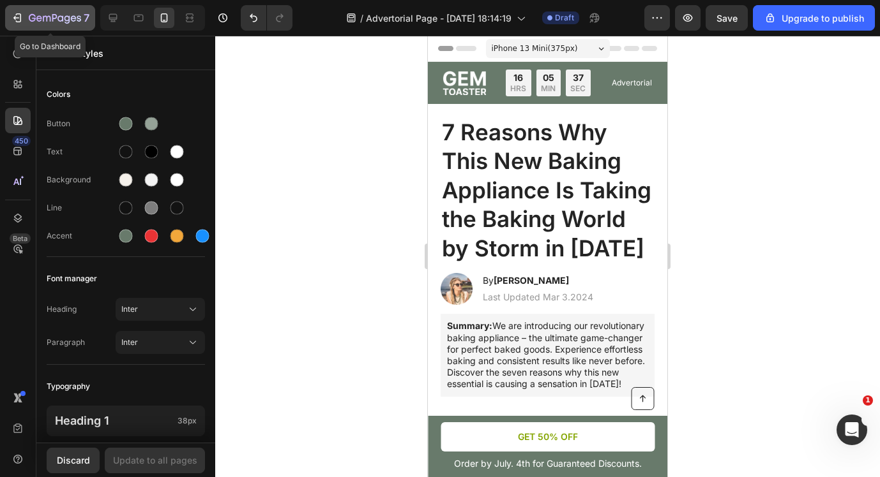
click at [19, 15] on icon "button" at bounding box center [17, 17] width 13 height 13
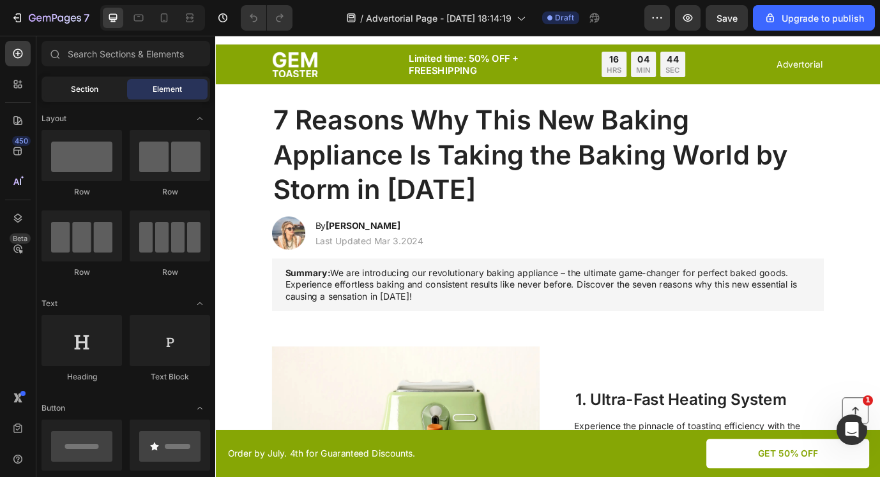
click at [89, 91] on span "Section" at bounding box center [84, 89] width 27 height 11
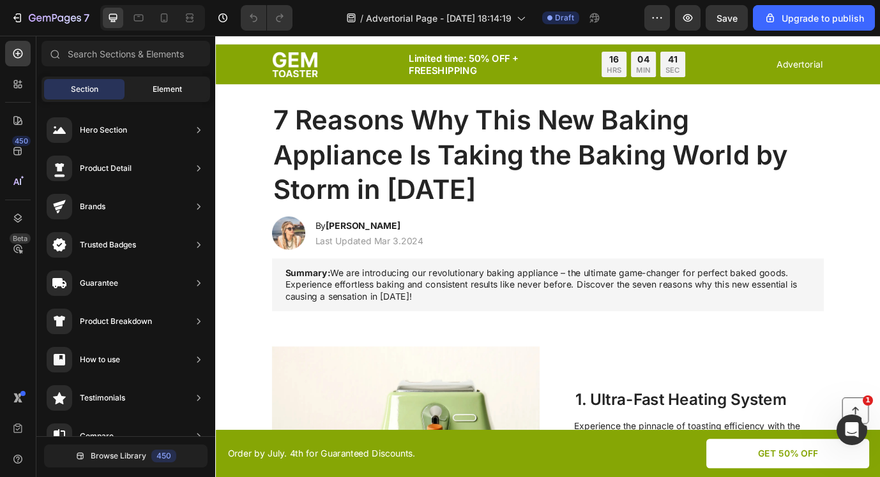
click at [157, 82] on div "Element" at bounding box center [167, 89] width 80 height 20
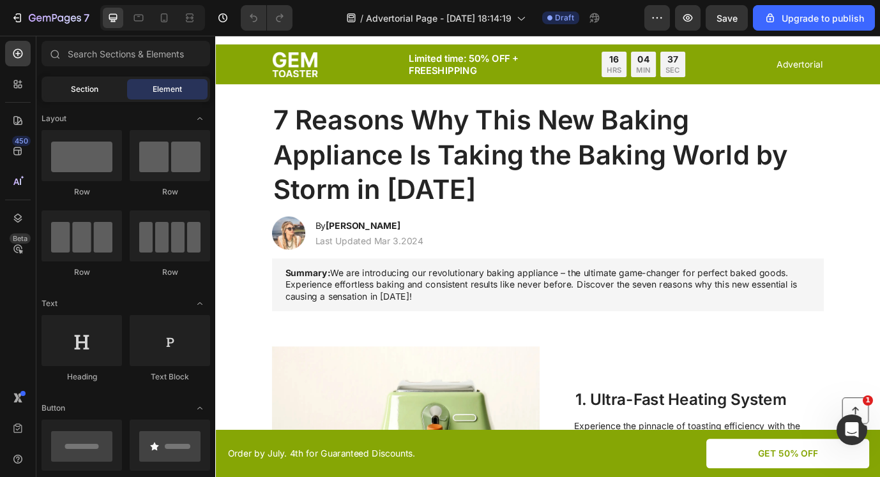
click at [98, 84] on div "Section" at bounding box center [84, 89] width 80 height 20
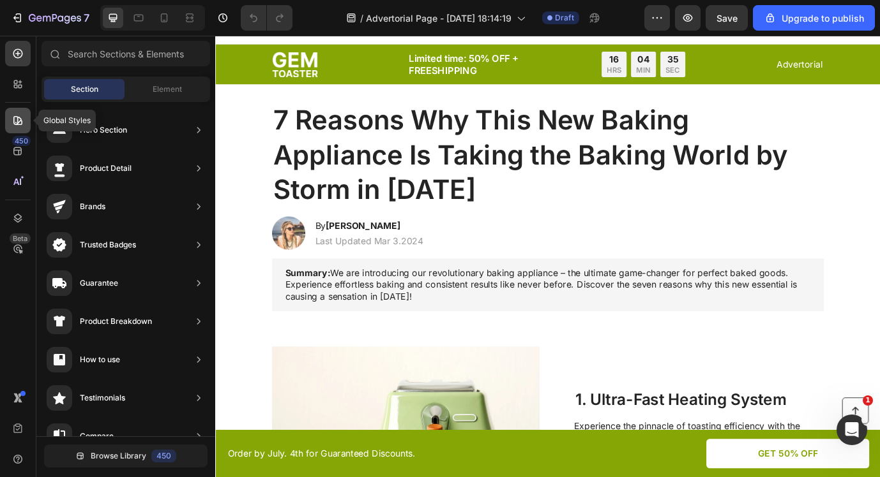
click at [19, 125] on icon at bounding box center [17, 120] width 13 height 13
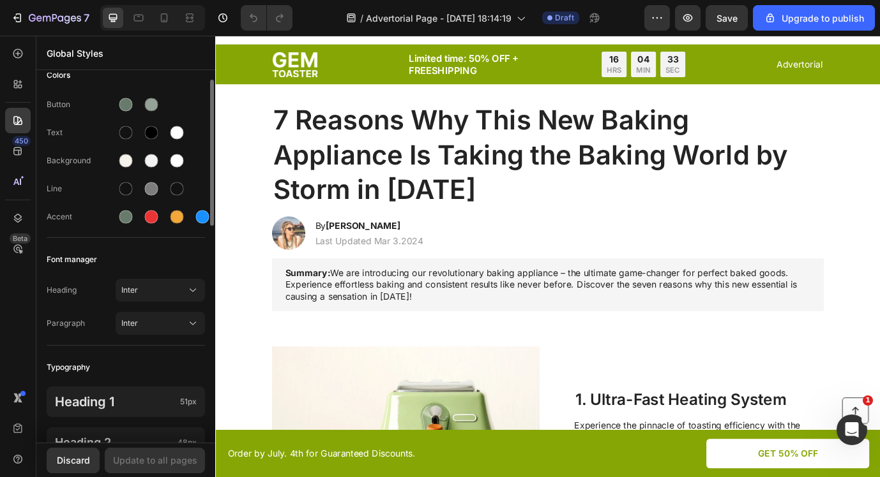
scroll to position [9, 0]
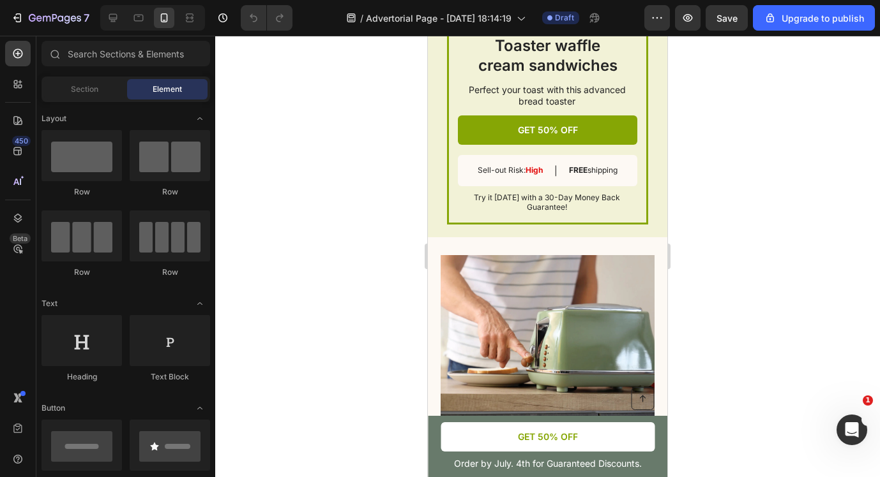
scroll to position [2075, 0]
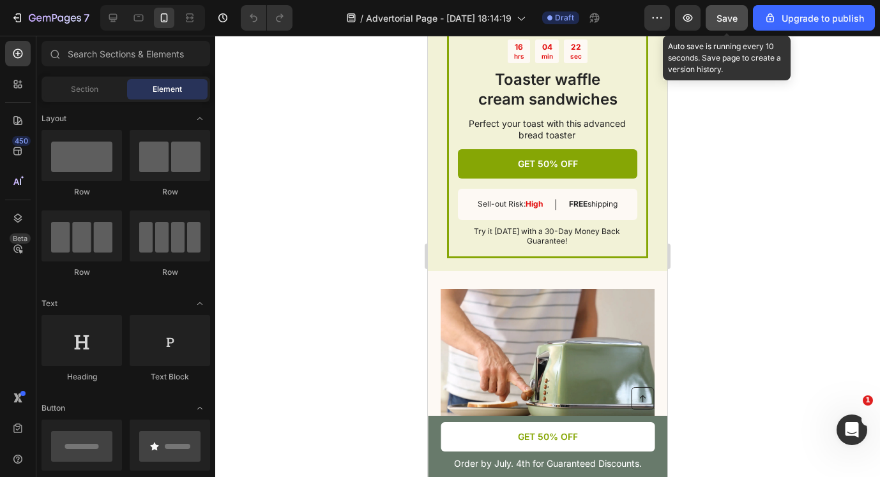
click at [729, 13] on span "Save" at bounding box center [726, 18] width 21 height 11
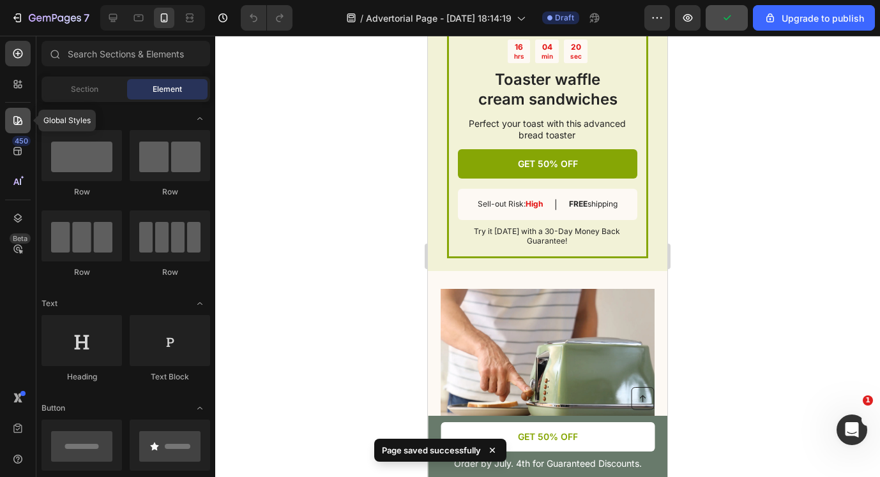
click at [20, 126] on icon at bounding box center [17, 120] width 13 height 13
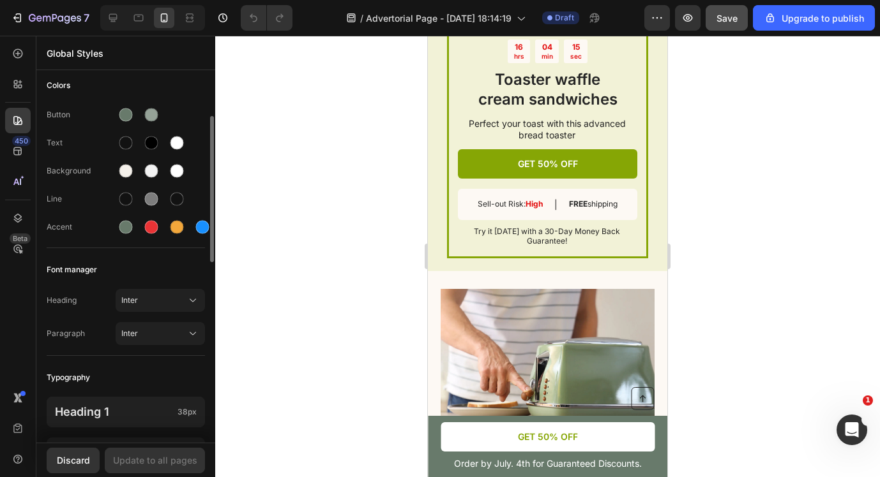
scroll to position [0, 0]
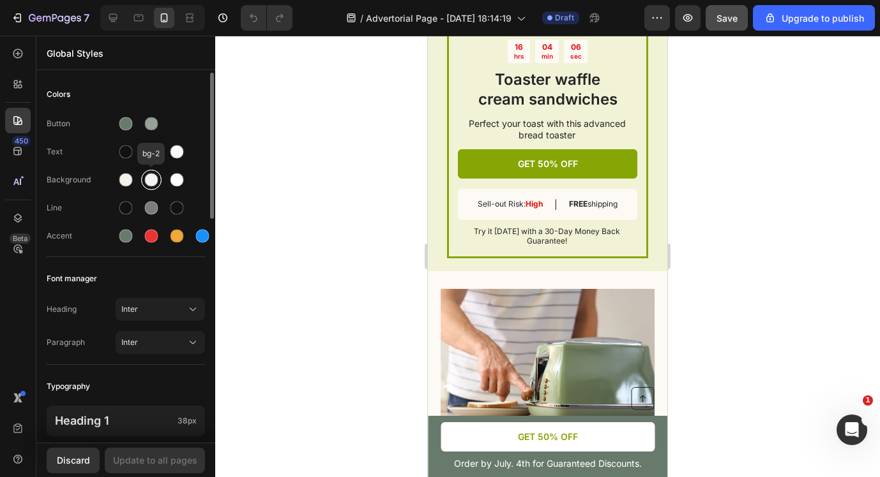
click at [154, 181] on div at bounding box center [151, 180] width 13 height 13
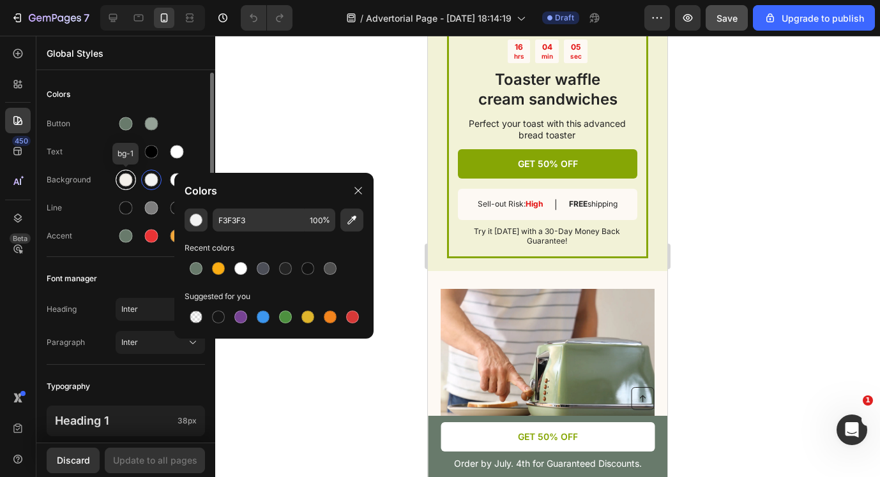
click at [130, 177] on div at bounding box center [125, 180] width 13 height 13
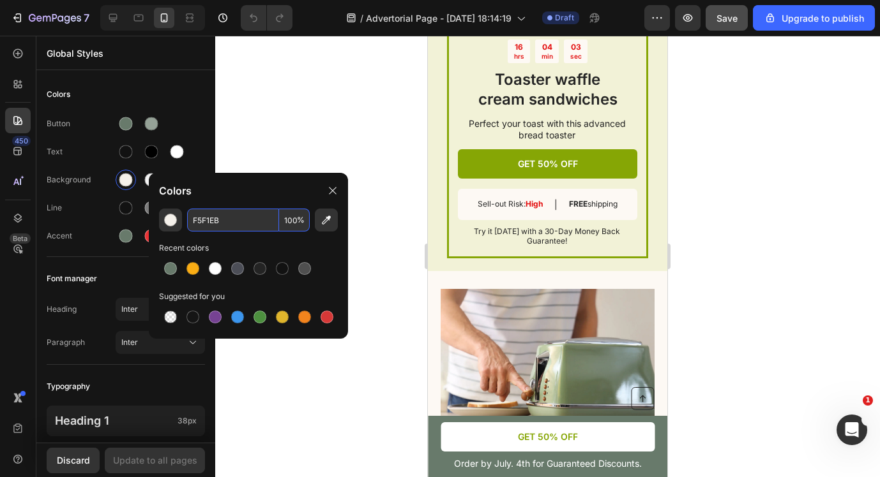
click at [236, 225] on input "F5F1EB" at bounding box center [233, 220] width 92 height 23
click at [186, 123] on div "Button" at bounding box center [126, 124] width 158 height 20
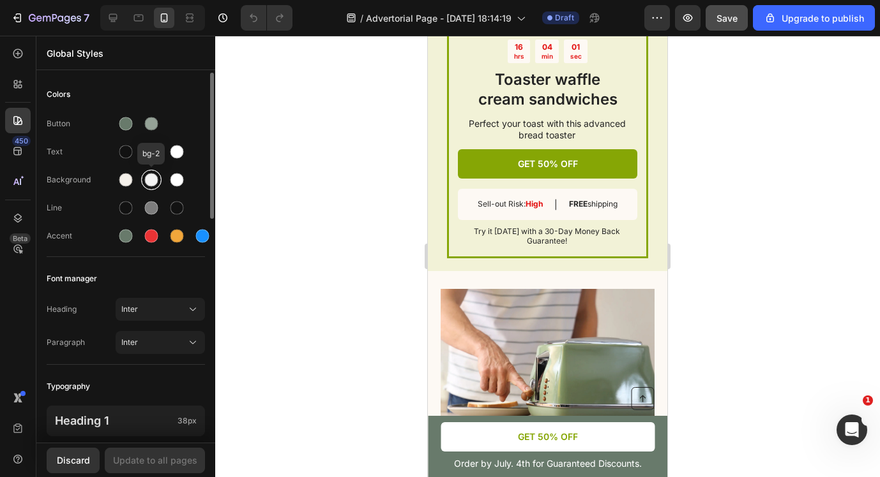
click at [151, 183] on div at bounding box center [151, 180] width 13 height 13
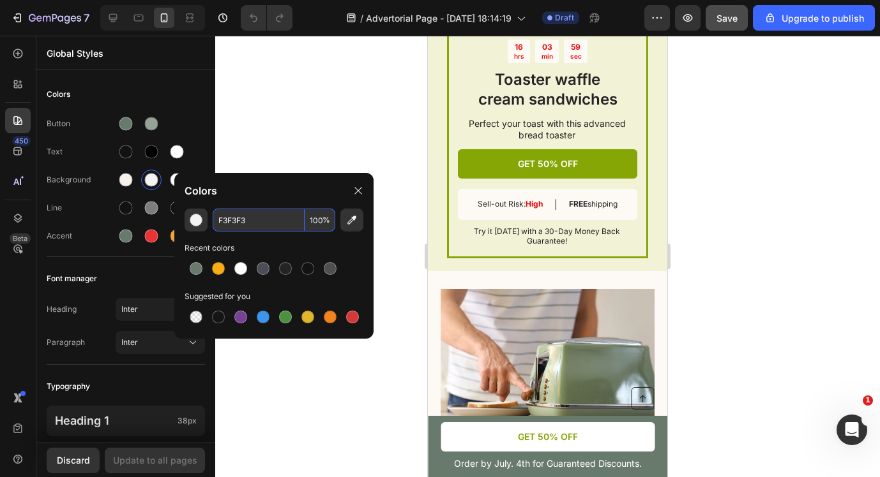
click at [254, 223] on input "F3F3F3" at bounding box center [259, 220] width 92 height 23
drag, startPoint x: 267, startPoint y: 223, endPoint x: 202, endPoint y: 222, distance: 65.1
click at [202, 222] on div "F3F3F3 100 %" at bounding box center [273, 220] width 179 height 23
paste input "5F1EB"
type input "F5F1EB"
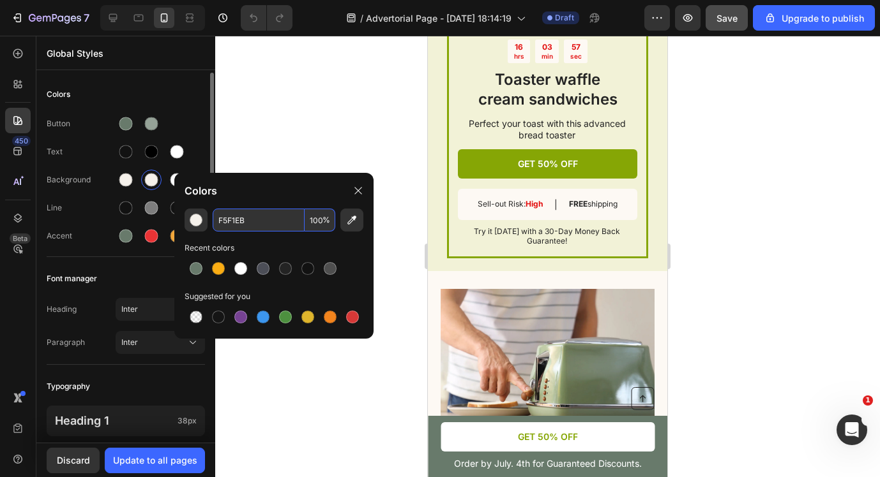
click at [174, 112] on div "Button Text Background Line Accent" at bounding box center [126, 181] width 158 height 151
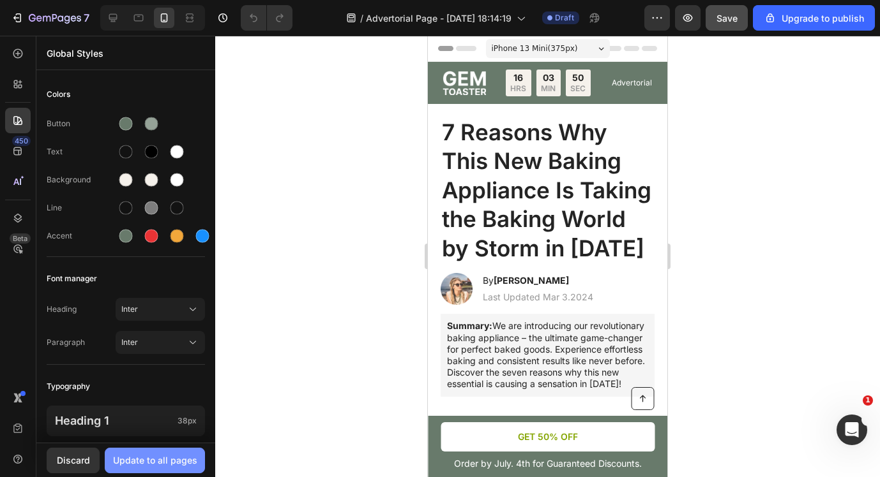
click at [141, 457] on div "Update to all pages" at bounding box center [155, 460] width 84 height 13
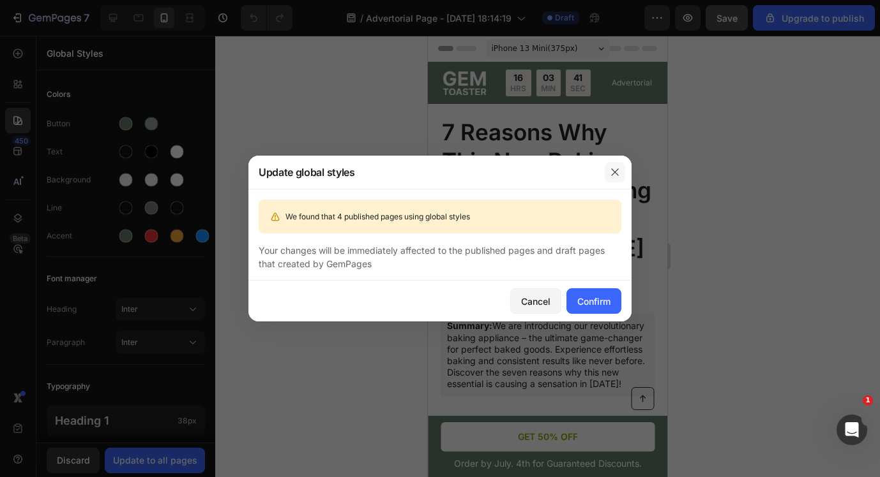
click at [615, 176] on icon "button" at bounding box center [615, 172] width 10 height 10
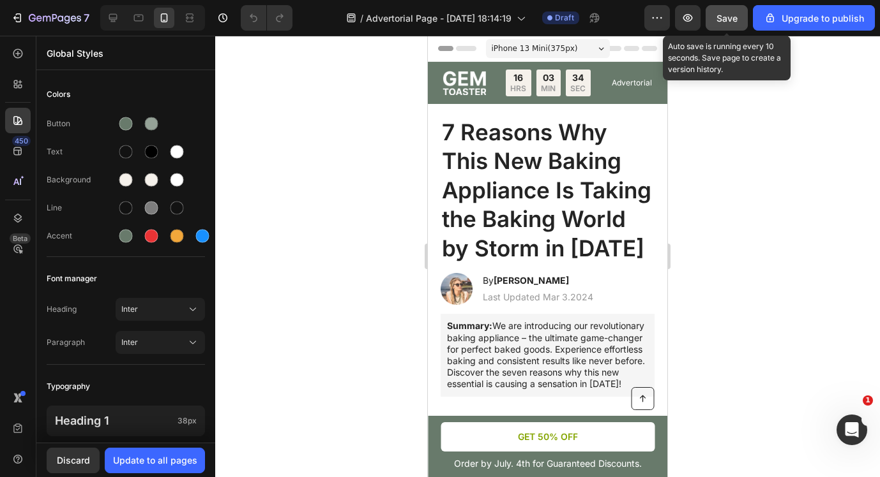
click at [742, 20] on button "Save" at bounding box center [726, 18] width 42 height 26
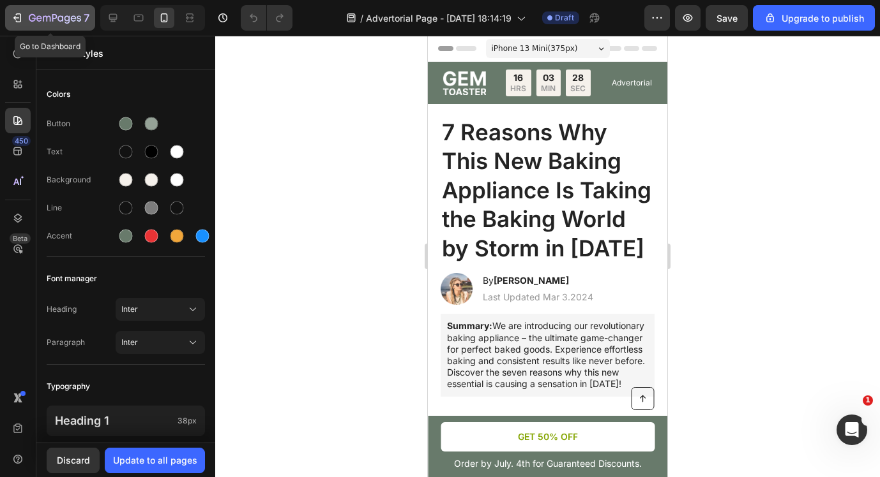
click at [14, 19] on icon "button" at bounding box center [17, 17] width 13 height 13
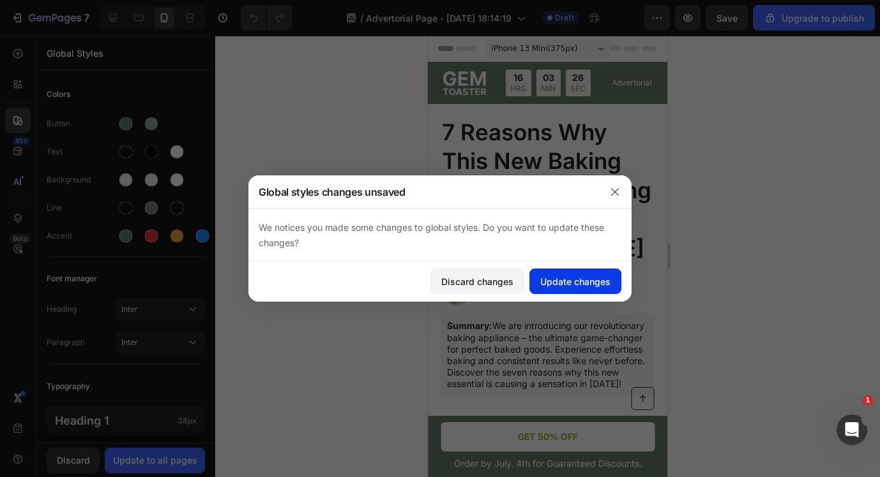
click at [552, 278] on div "Update changes" at bounding box center [575, 281] width 70 height 13
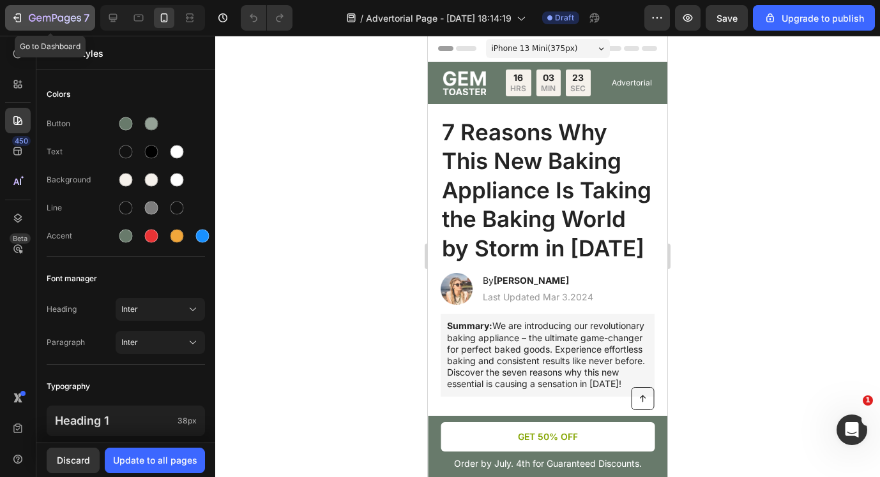
click at [20, 21] on icon "button" at bounding box center [19, 17] width 6 height 9
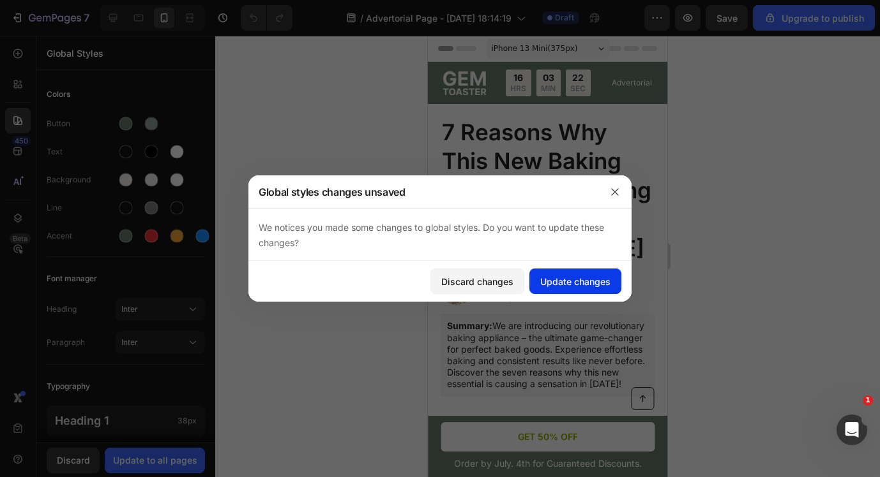
click at [555, 287] on div "Update changes" at bounding box center [575, 281] width 70 height 13
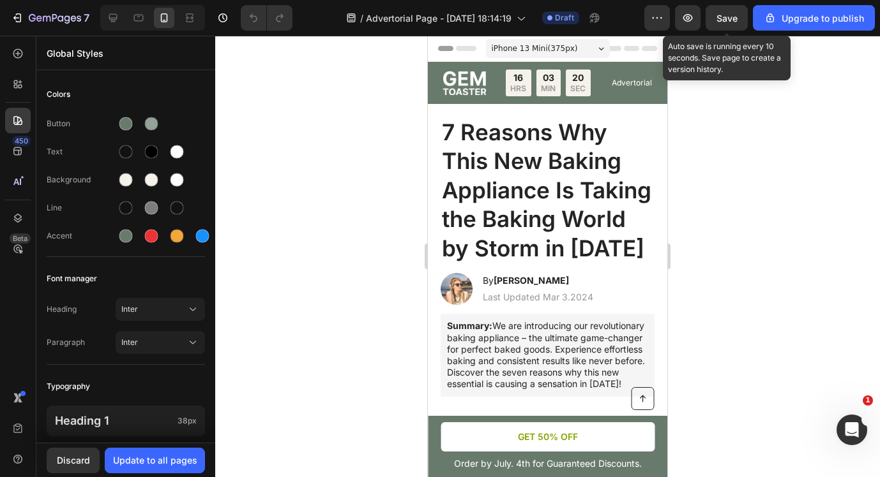
click at [723, 15] on span "Save" at bounding box center [726, 18] width 21 height 11
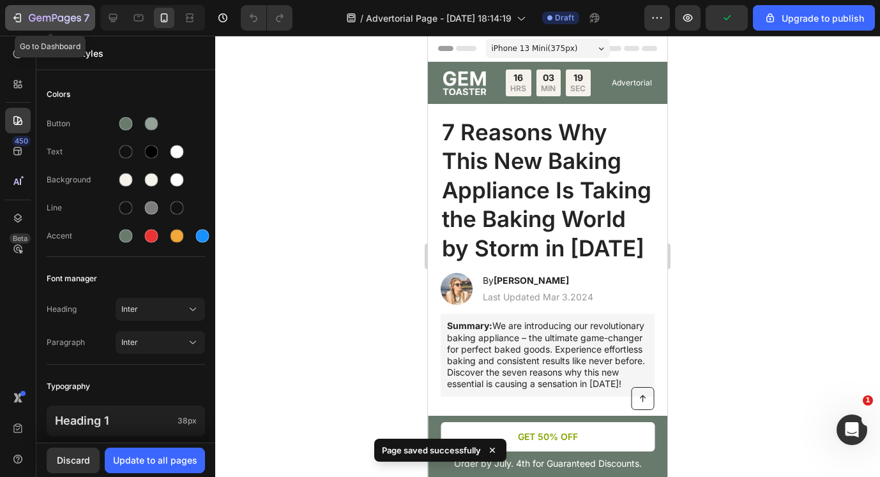
click at [13, 19] on icon "button" at bounding box center [17, 17] width 13 height 13
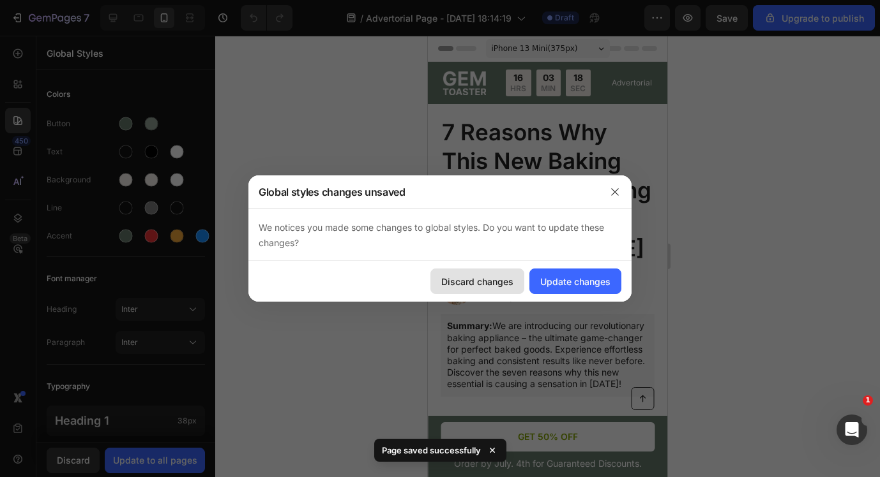
click at [477, 282] on div "Discard changes" at bounding box center [477, 281] width 72 height 13
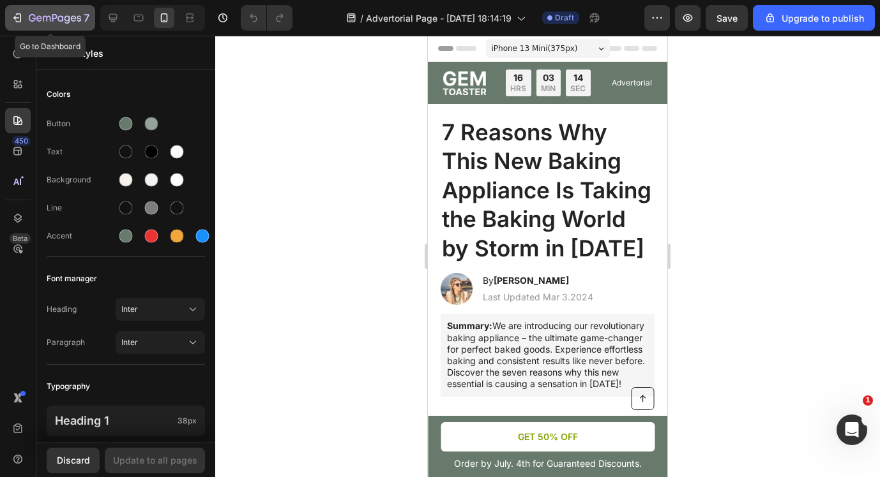
click at [29, 16] on icon "button" at bounding box center [55, 18] width 52 height 11
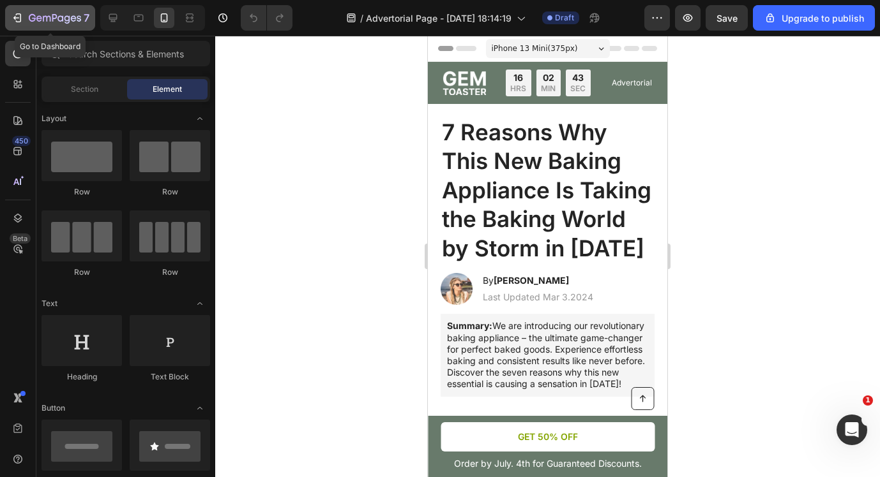
click at [43, 18] on icon "button" at bounding box center [47, 19] width 8 height 6
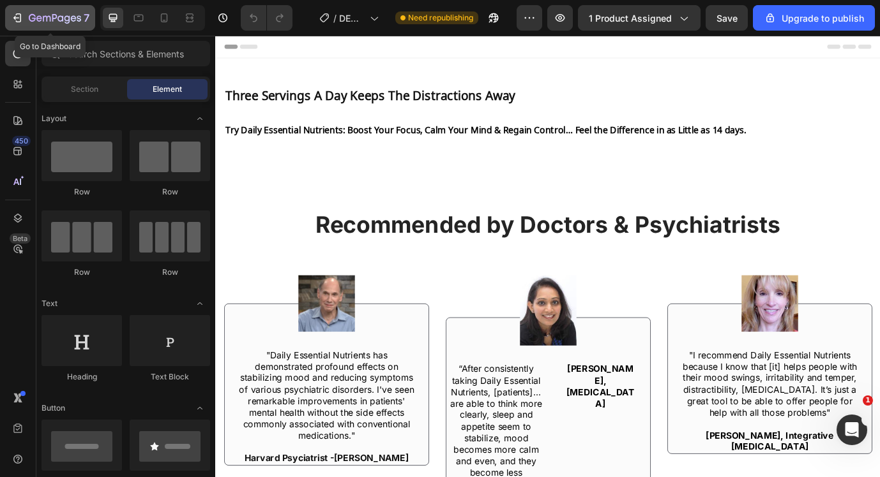
click at [49, 21] on icon "button" at bounding box center [55, 18] width 52 height 11
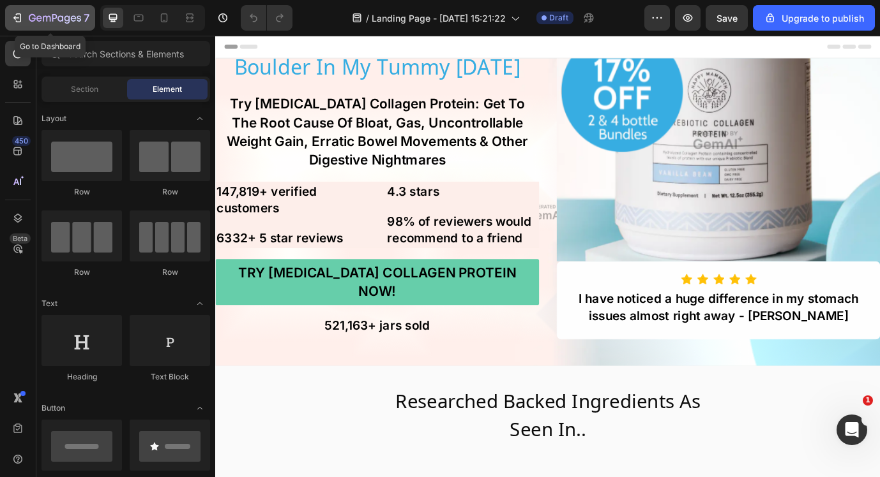
click at [34, 18] on icon "button" at bounding box center [32, 18] width 7 height 8
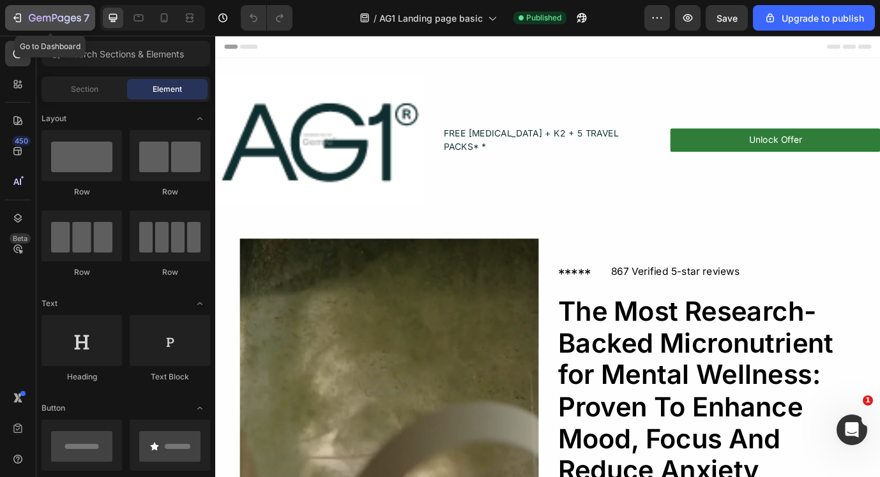
click at [60, 15] on icon "button" at bounding box center [60, 18] width 6 height 6
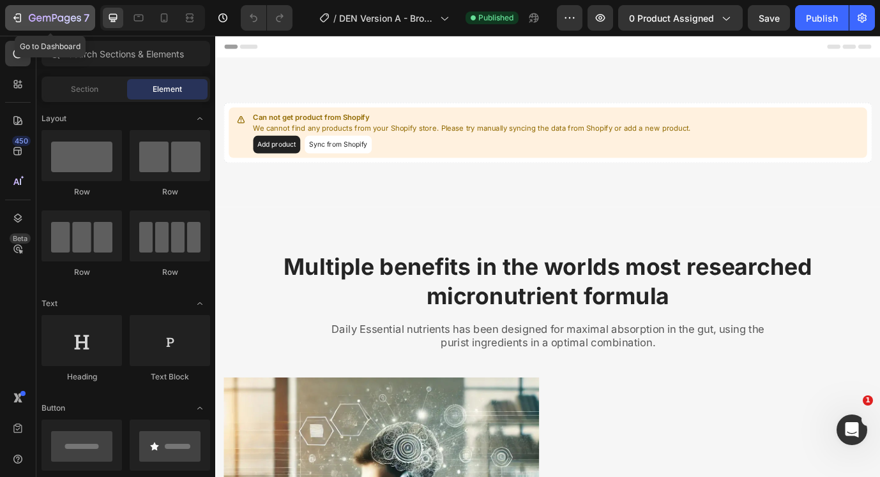
click at [36, 22] on icon "button" at bounding box center [55, 18] width 52 height 11
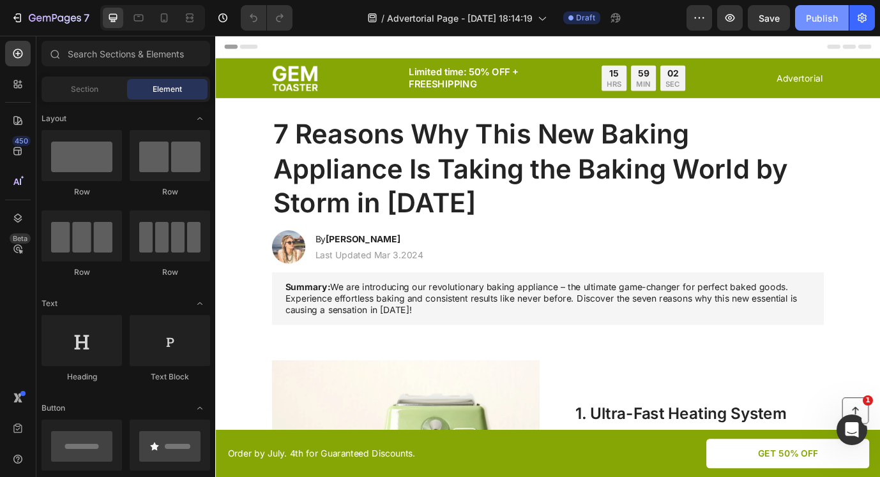
click at [821, 20] on div "Publish" at bounding box center [822, 17] width 32 height 13
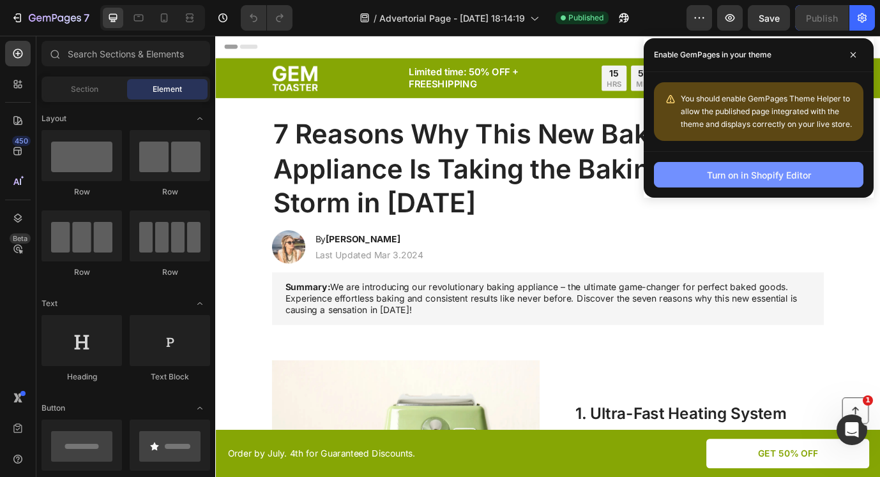
click at [811, 172] on button "Turn on in Shopify Editor" at bounding box center [758, 175] width 209 height 26
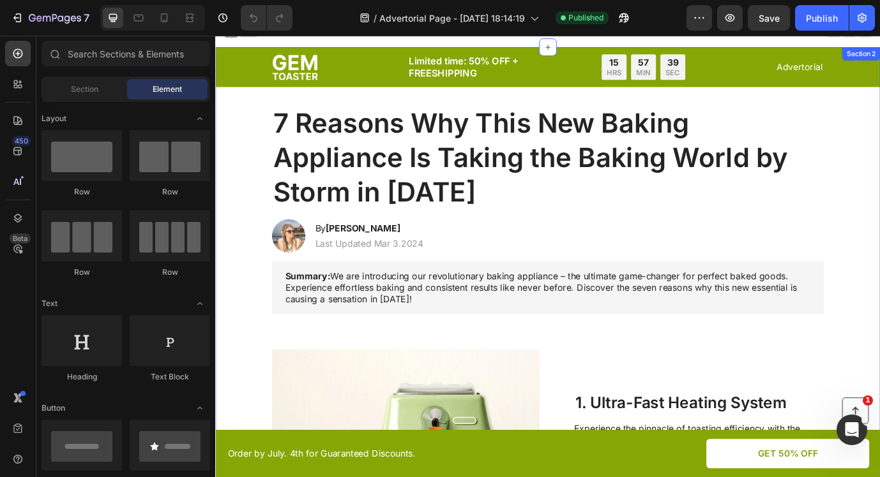
scroll to position [14, 0]
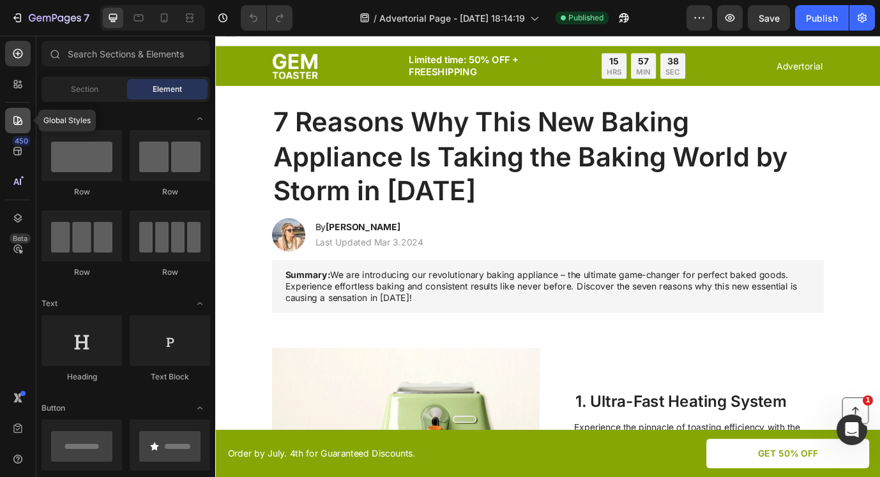
click at [15, 118] on icon at bounding box center [17, 120] width 13 height 13
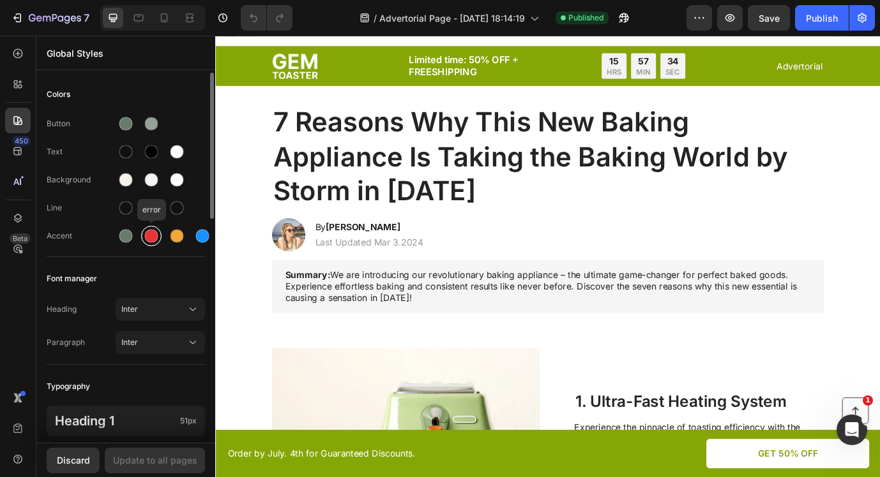
click at [147, 234] on div at bounding box center [151, 236] width 13 height 13
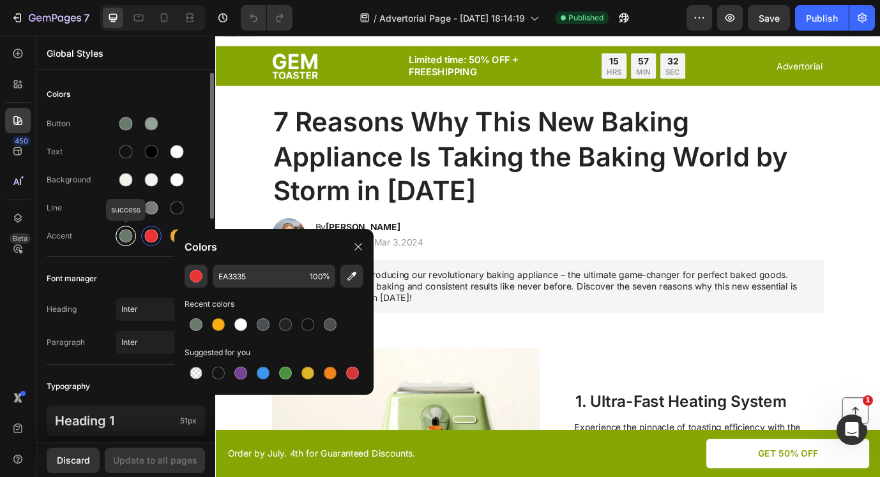
click at [127, 234] on div at bounding box center [125, 236] width 13 height 13
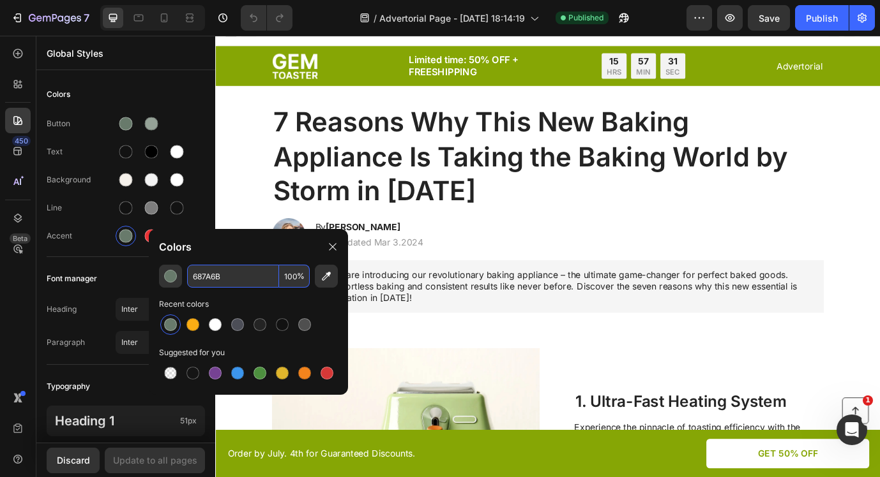
click at [243, 276] on input "687A6B" at bounding box center [233, 276] width 92 height 23
click at [816, 20] on div "Publish" at bounding box center [822, 17] width 32 height 13
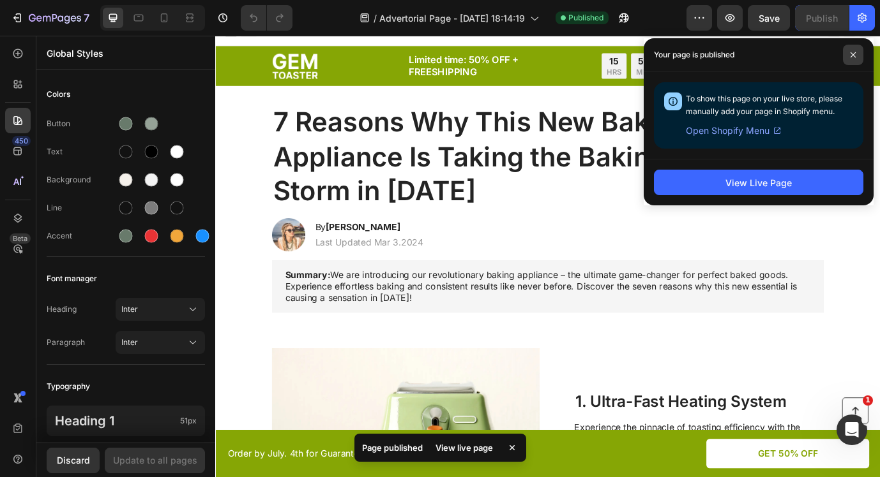
click at [861, 49] on span at bounding box center [853, 55] width 20 height 20
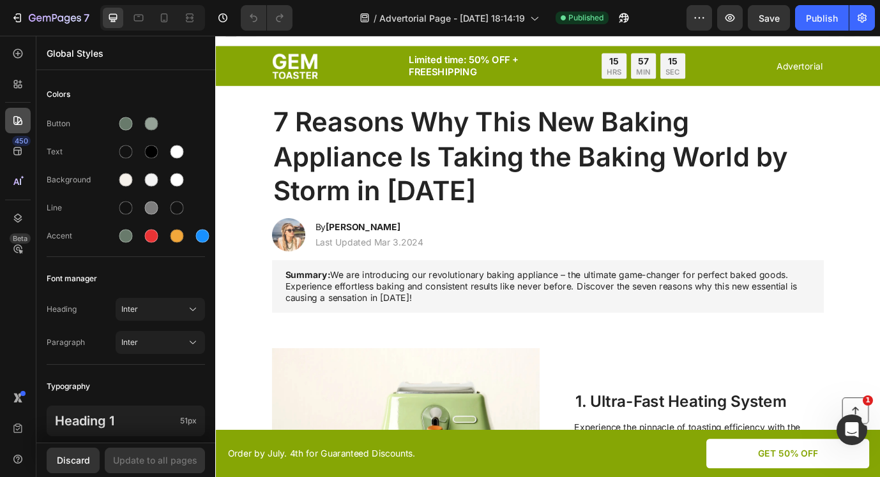
click at [20, 124] on icon at bounding box center [17, 120] width 13 height 13
click at [125, 240] on div at bounding box center [125, 236] width 13 height 13
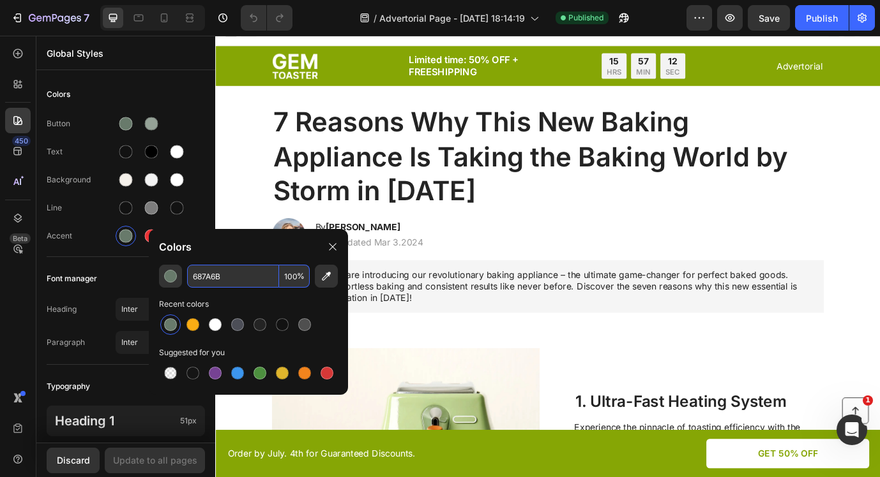
click at [244, 280] on input "687A6B" at bounding box center [233, 276] width 92 height 23
click at [98, 240] on div "Accent" at bounding box center [81, 235] width 69 height 11
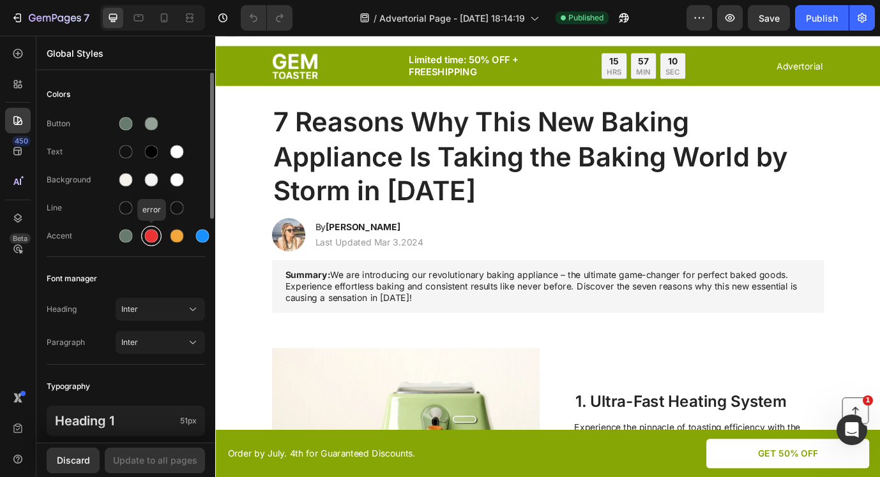
click at [152, 243] on div at bounding box center [151, 236] width 15 height 15
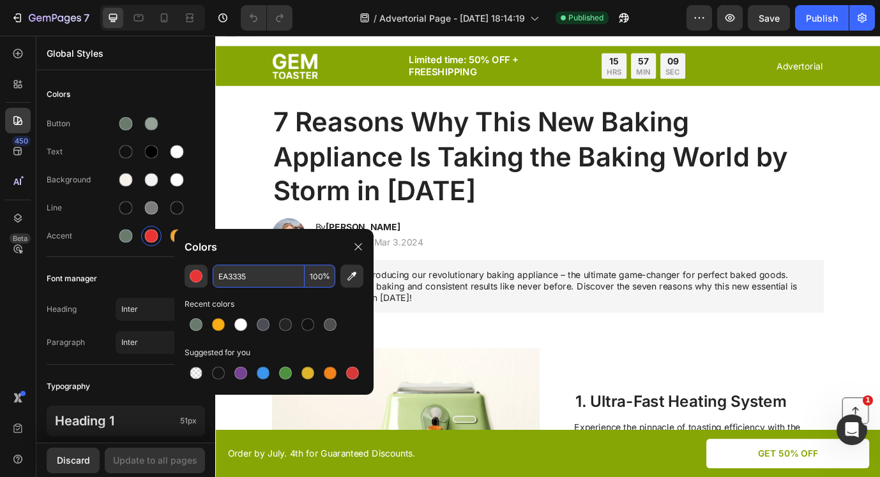
click at [266, 282] on input "EA3335" at bounding box center [259, 276] width 92 height 23
drag, startPoint x: 266, startPoint y: 282, endPoint x: 207, endPoint y: 274, distance: 59.9
click at [207, 274] on div "EA3335 100 %" at bounding box center [273, 276] width 179 height 23
paste input "687A6B"
type input "687A6B"
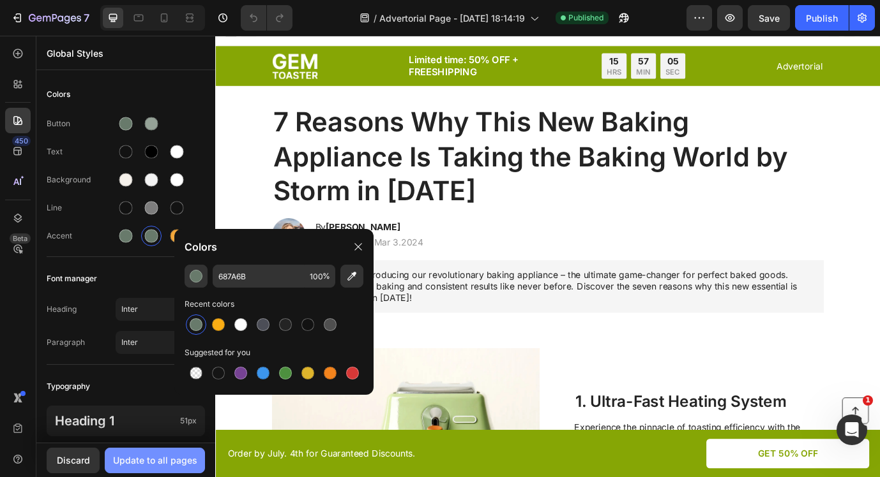
click at [163, 457] on div "Update to all pages" at bounding box center [155, 460] width 84 height 13
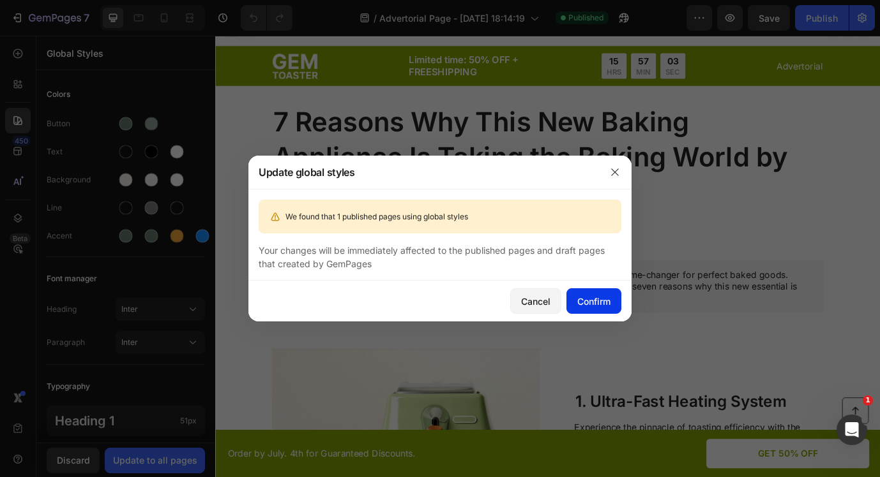
click at [598, 303] on div "Confirm" at bounding box center [593, 301] width 33 height 13
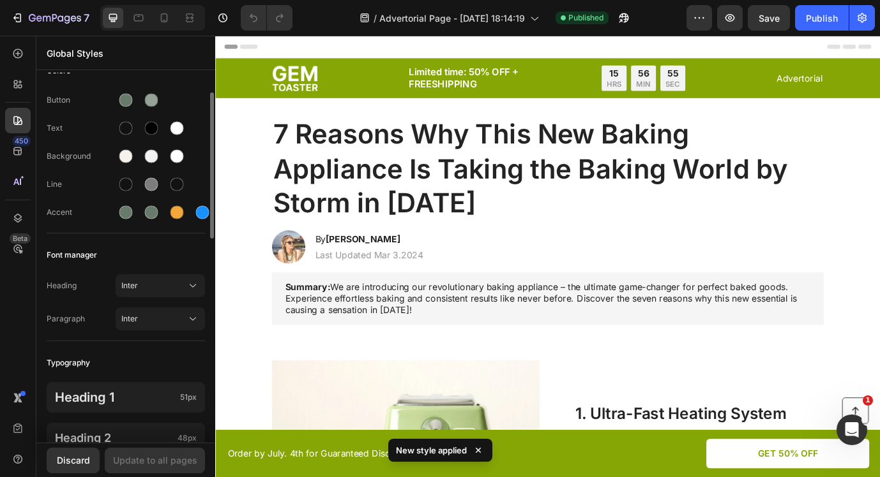
scroll to position [33, 0]
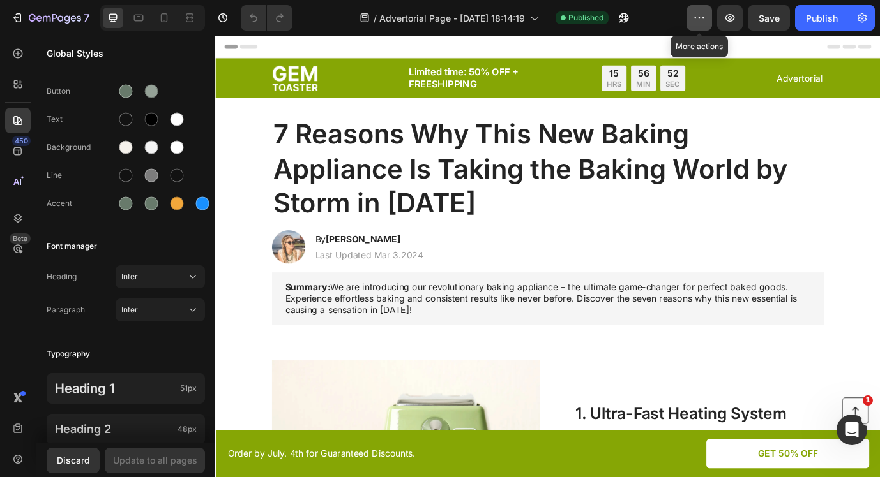
click at [700, 11] on icon "button" at bounding box center [699, 17] width 13 height 13
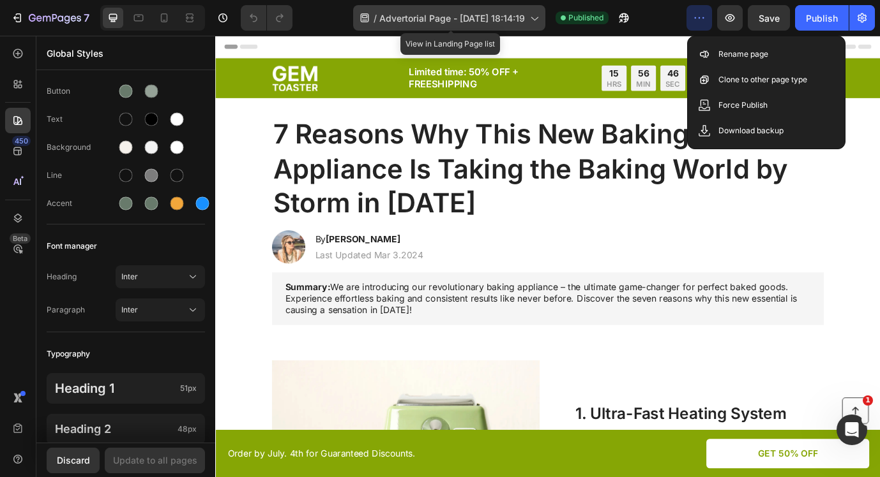
click at [509, 20] on span "Advertorial Page - Aug 26, 18:14:19" at bounding box center [452, 17] width 146 height 13
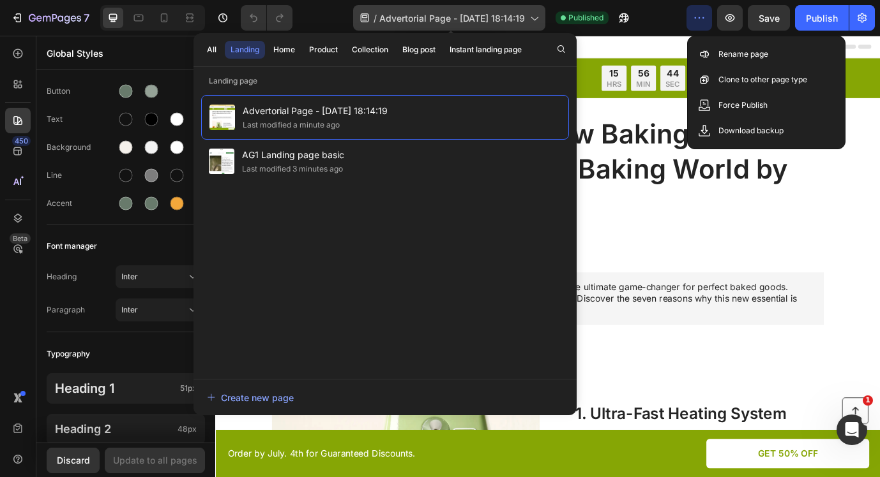
click at [509, 20] on span "Advertorial Page - Aug 26, 18:14:19" at bounding box center [452, 17] width 146 height 13
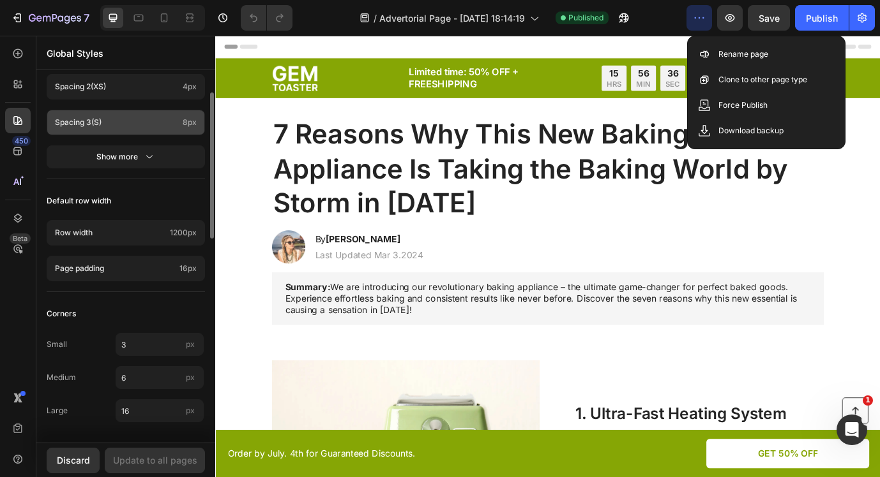
scroll to position [0, 0]
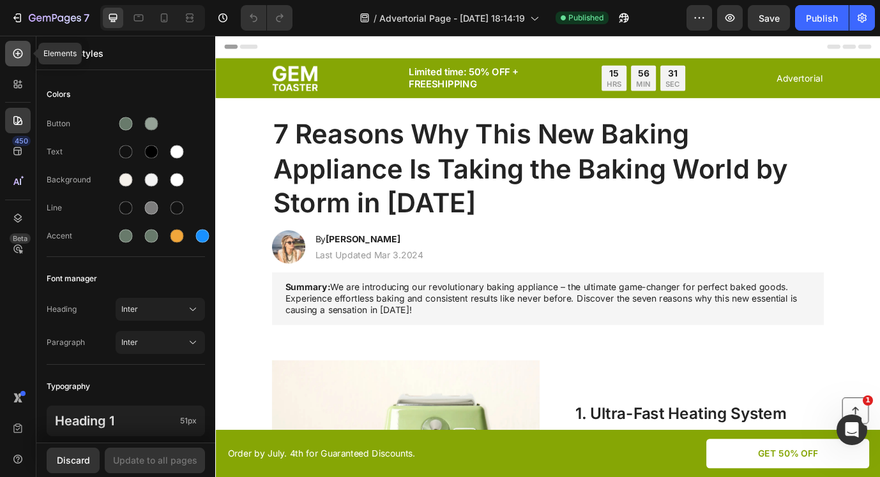
click at [12, 53] on icon at bounding box center [17, 53] width 13 height 13
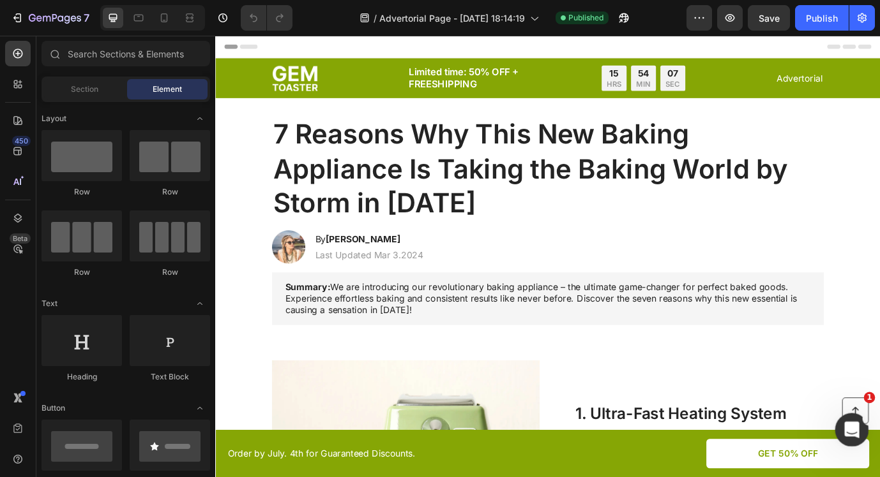
click at [852, 431] on icon "Open Intercom Messenger" at bounding box center [849, 428] width 21 height 21
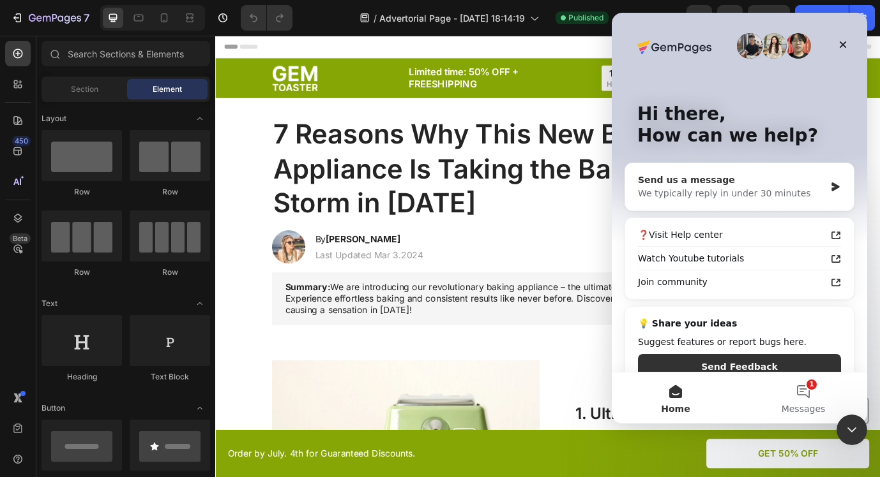
click at [779, 190] on div "We typically reply in under 30 minutes" at bounding box center [731, 193] width 187 height 13
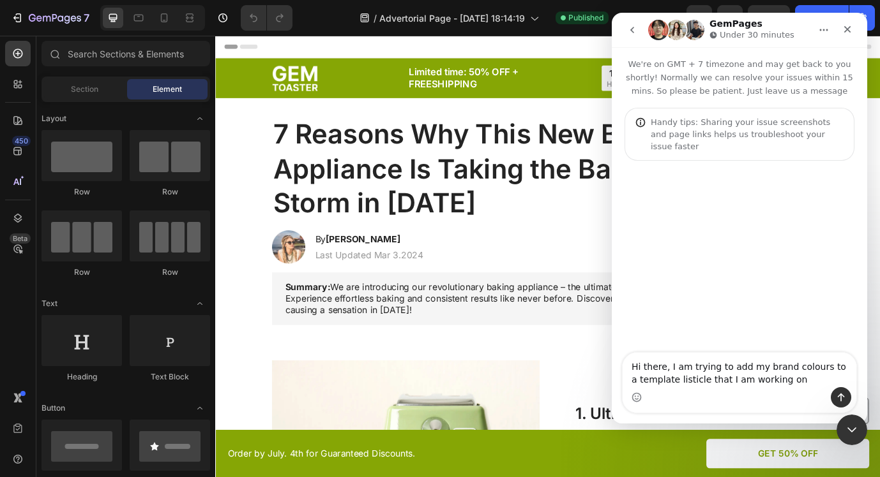
type textarea "Hi there, I am trying to add my brand colours to a template listicle that I am …"
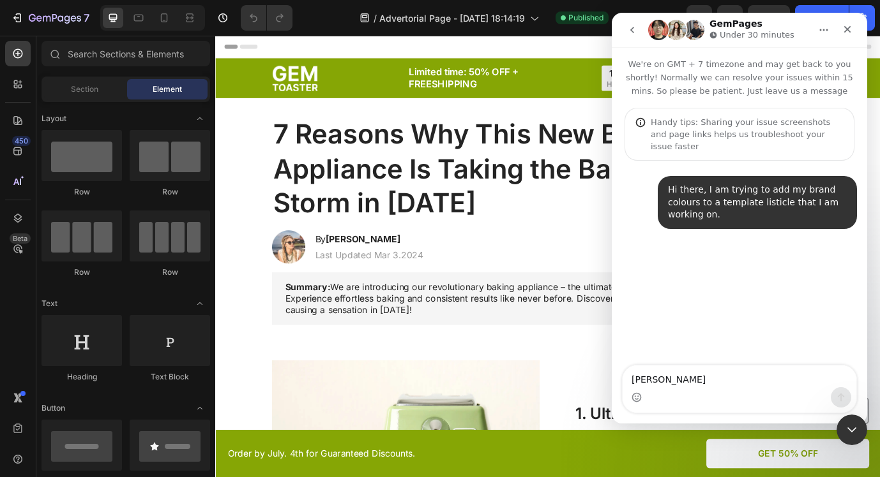
type textarea "Howev"
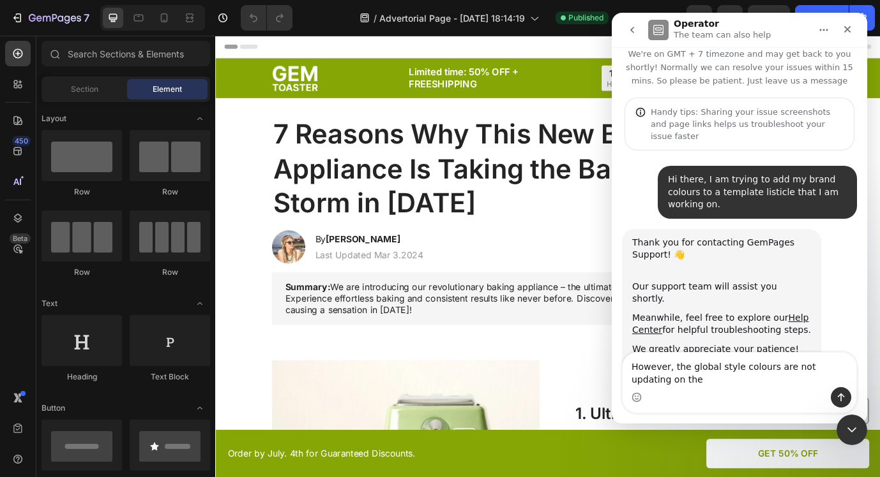
scroll to position [23, 0]
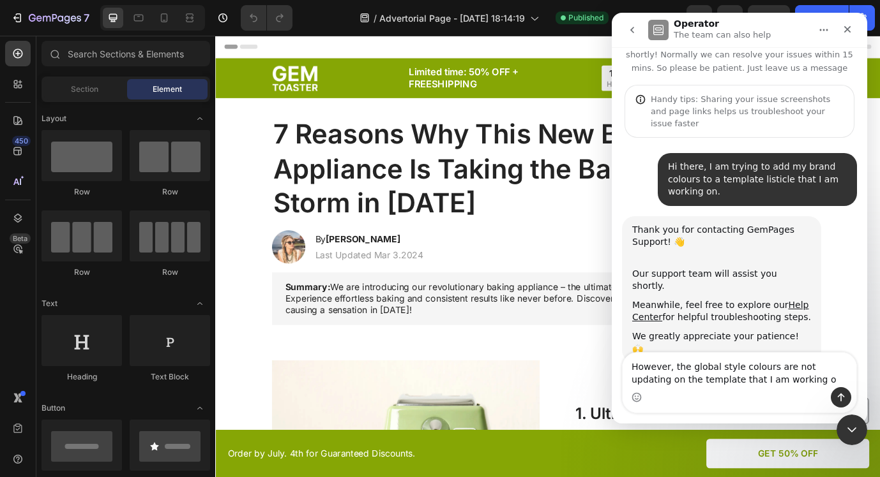
type textarea "However, the global style colours are not updating on the template that I am wo…"
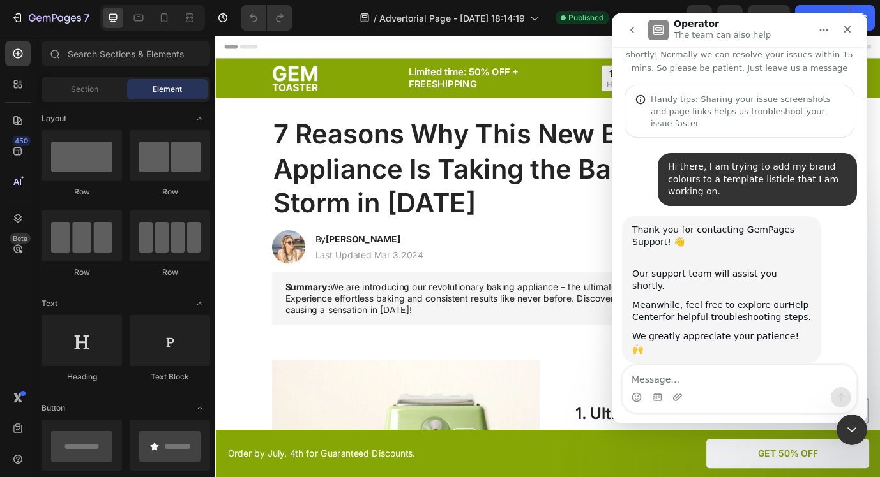
scroll to position [73, 0]
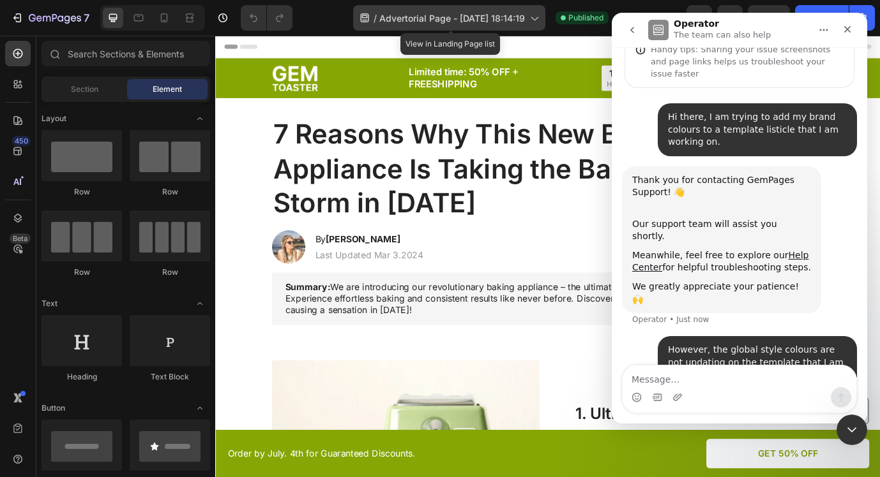
click at [506, 15] on span "Advertorial Page - Aug 26, 18:14:19" at bounding box center [452, 17] width 146 height 13
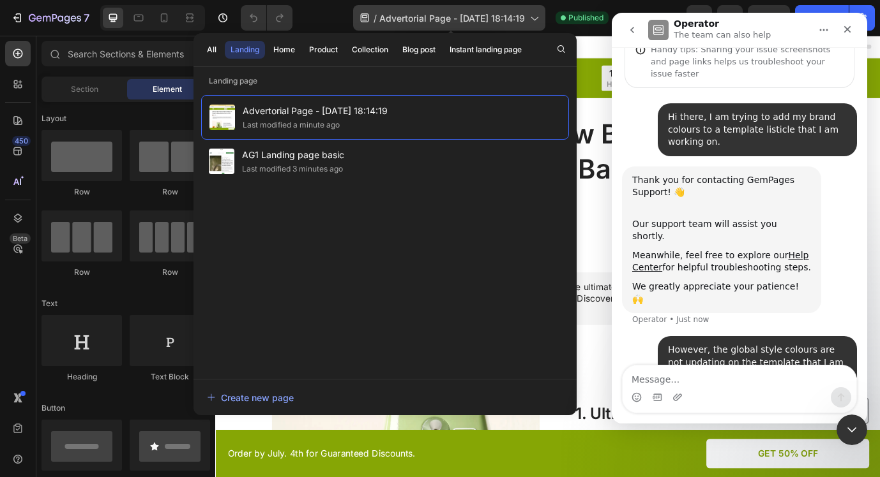
click at [458, 15] on span "Advertorial Page - Aug 26, 18:14:19" at bounding box center [452, 17] width 146 height 13
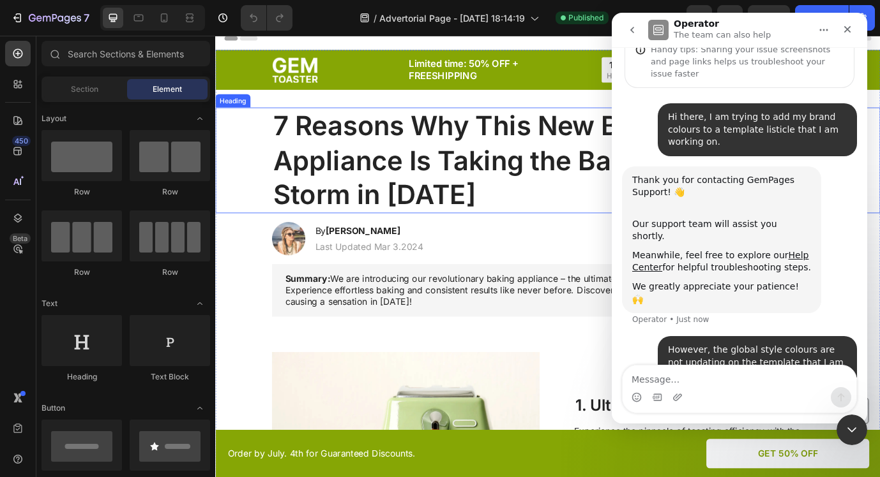
scroll to position [11, 0]
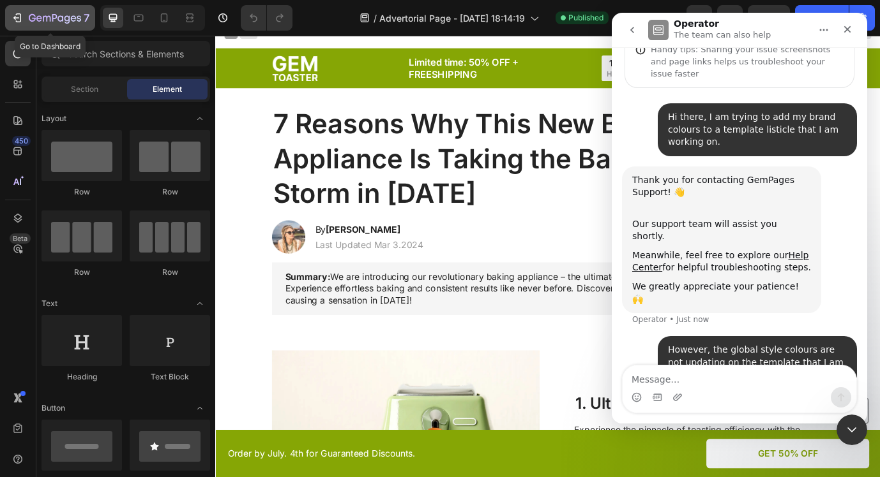
click at [16, 15] on icon "button" at bounding box center [19, 17] width 6 height 9
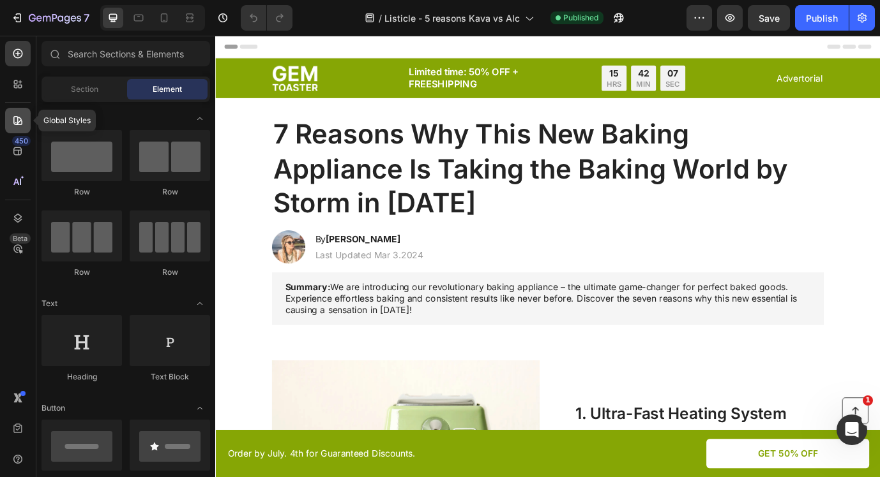
click at [20, 114] on icon at bounding box center [17, 120] width 13 height 13
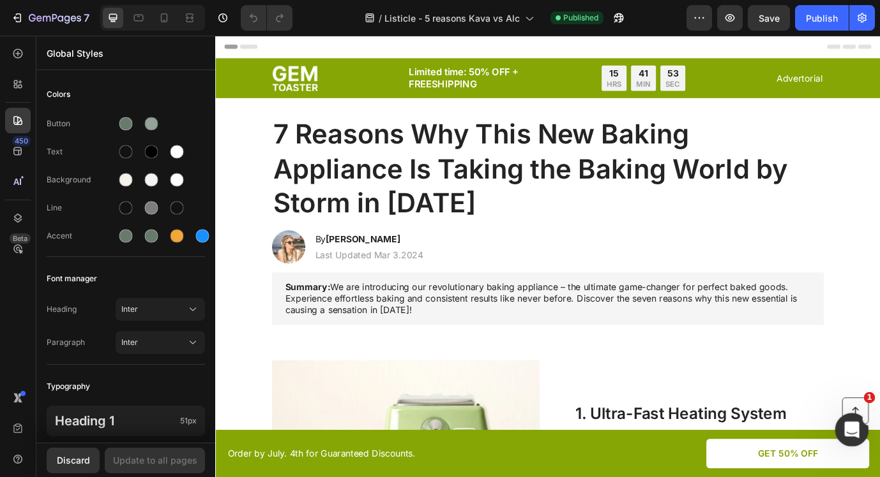
click at [853, 426] on icon "Open Intercom Messenger" at bounding box center [849, 428] width 21 height 21
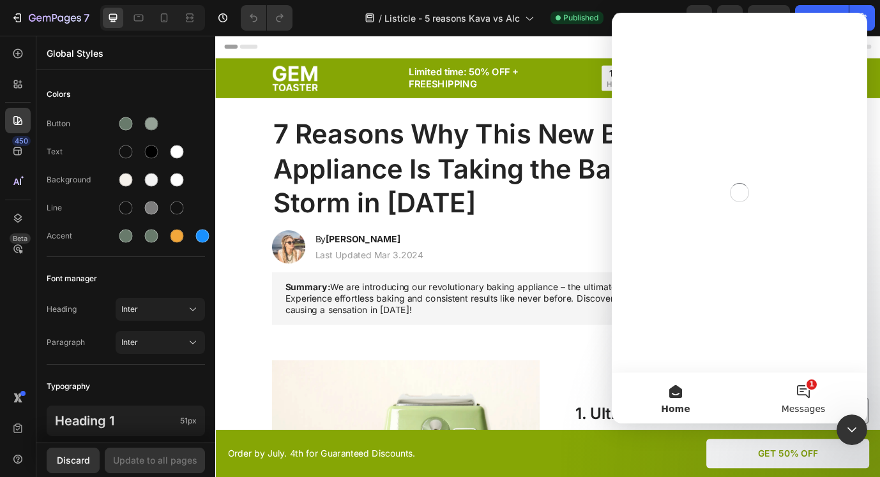
click at [816, 394] on button "1 Messages" at bounding box center [803, 398] width 128 height 51
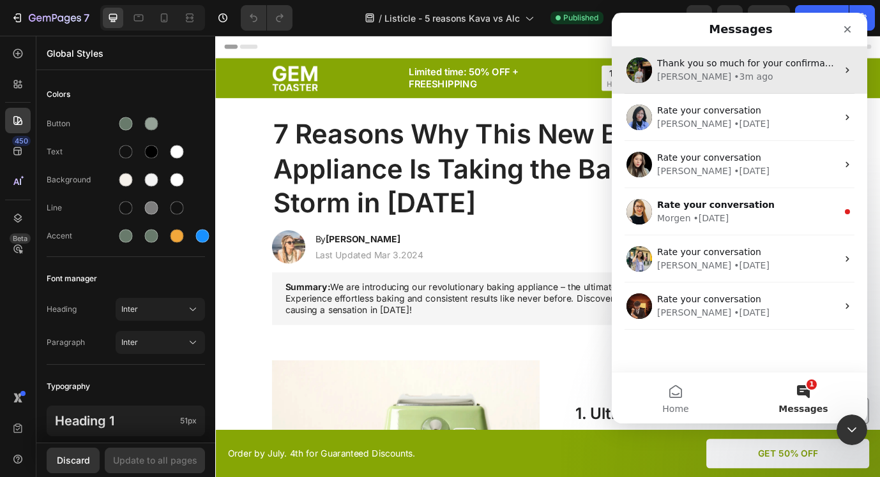
click at [766, 78] on div "[PERSON_NAME] • 3m ago" at bounding box center [747, 76] width 180 height 13
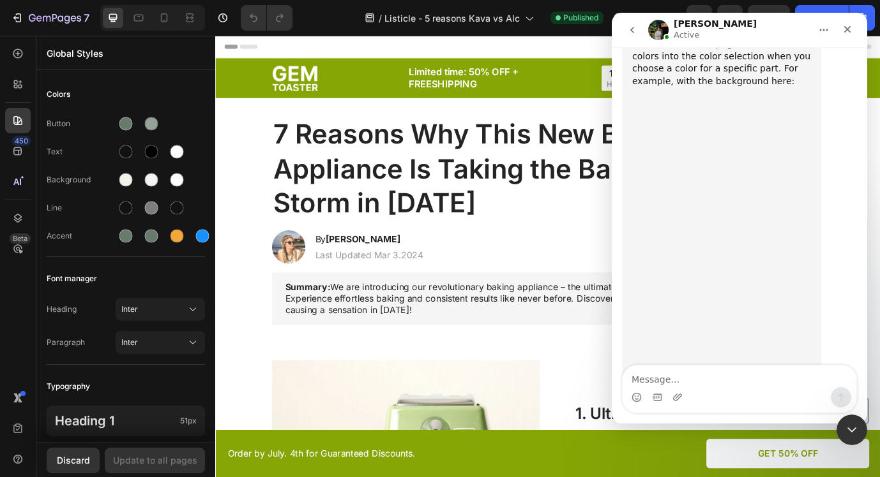
scroll to position [804, 0]
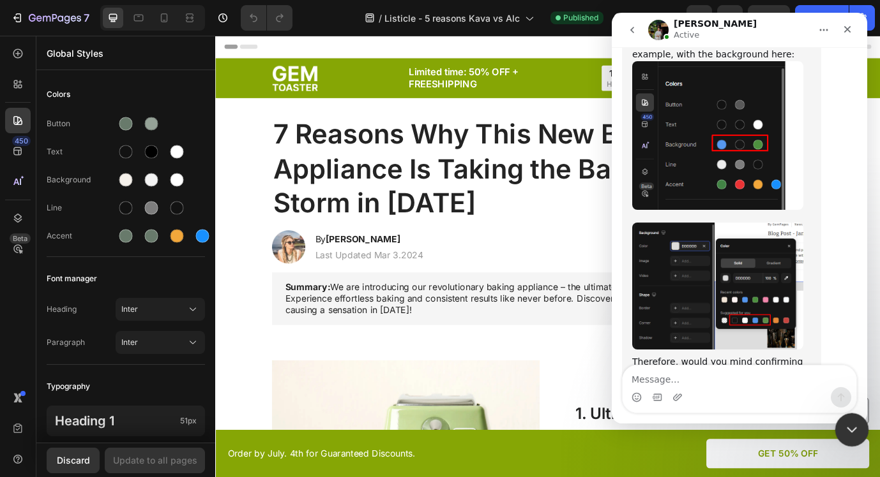
click at [852, 434] on icon "Close Intercom Messenger" at bounding box center [849, 428] width 15 height 15
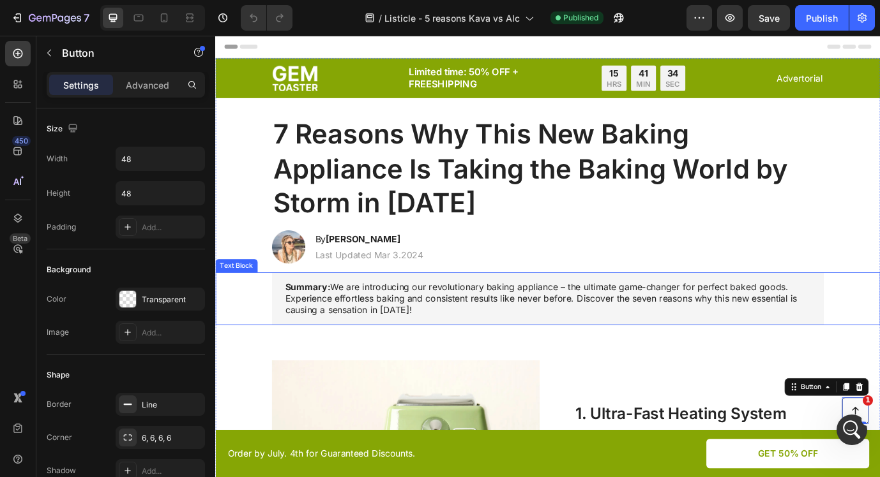
scroll to position [9, 0]
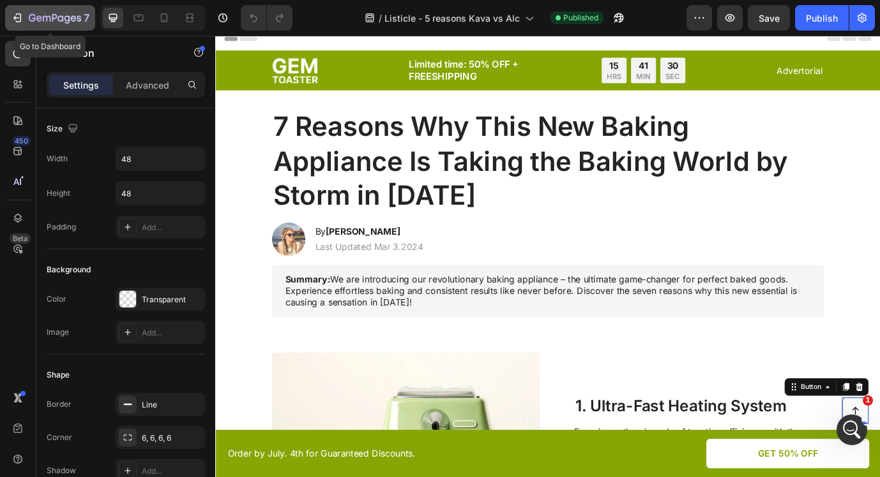
click at [17, 20] on icon "button" at bounding box center [17, 17] width 13 height 13
